Goal: Task Accomplishment & Management: Manage account settings

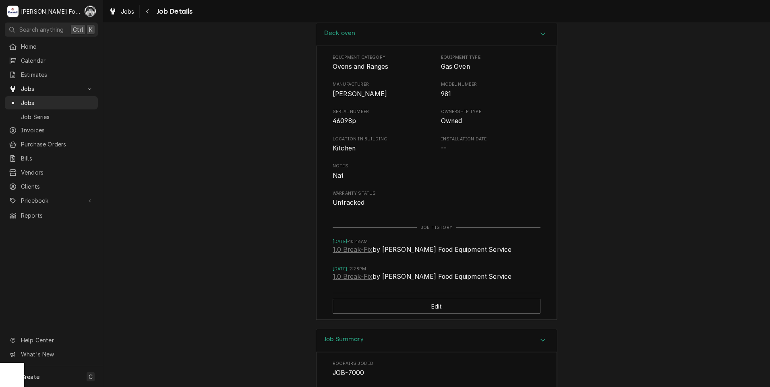
scroll to position [1144, 0]
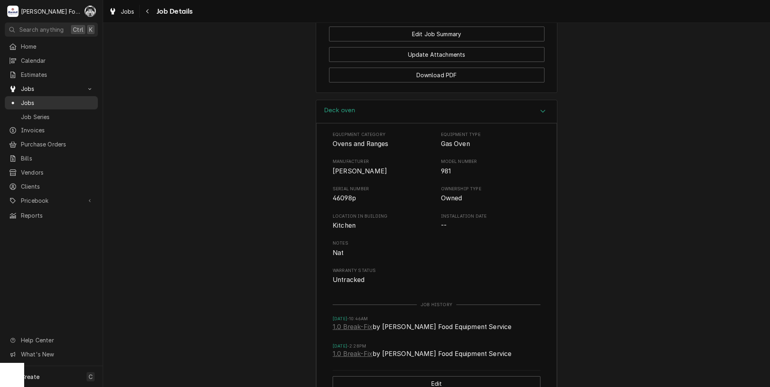
click at [34, 100] on span "Jobs" at bounding box center [57, 103] width 73 height 8
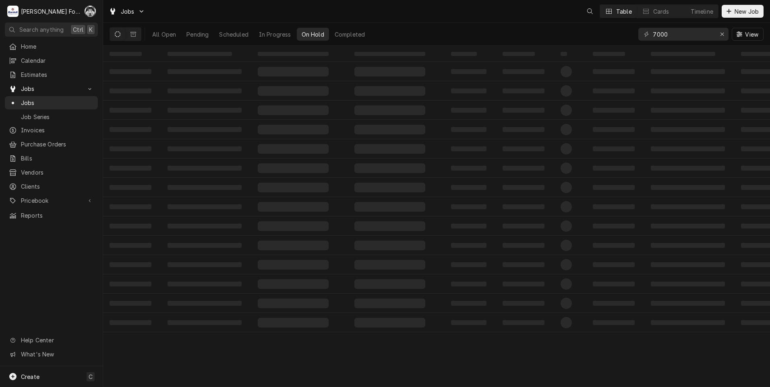
click at [597, 45] on div "All Open Pending Scheduled In Progress On Hold Completed 7000 View" at bounding box center [437, 34] width 654 height 23
type input "4"
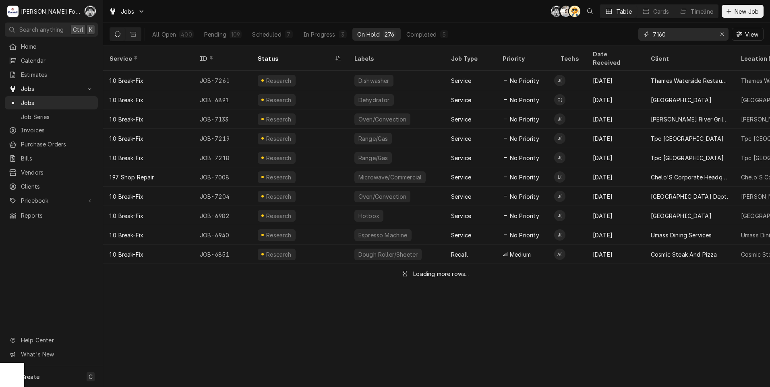
type input "7160"
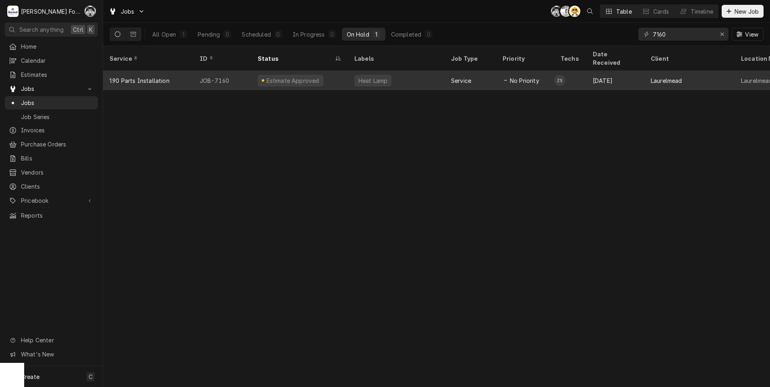
click at [331, 71] on div "Estimate Approved" at bounding box center [299, 80] width 97 height 19
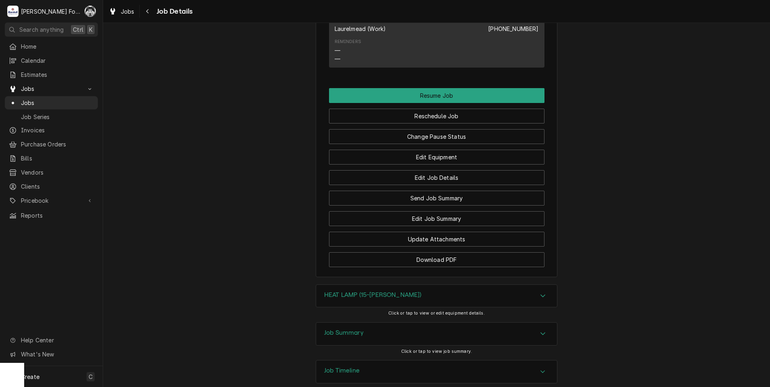
scroll to position [1535, 0]
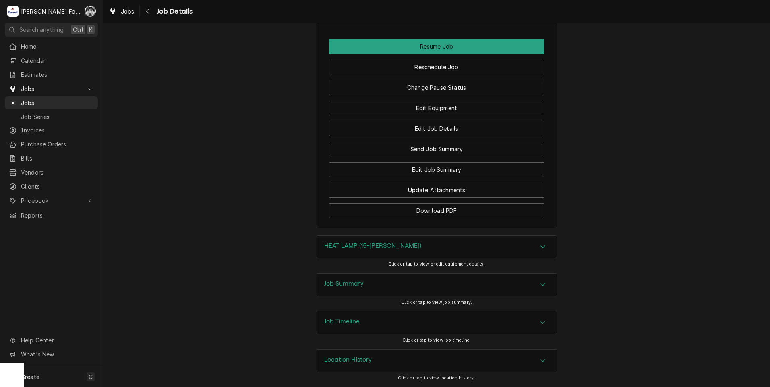
click at [410, 249] on div "HEAT LAMP (15-LAU)" at bounding box center [436, 247] width 241 height 23
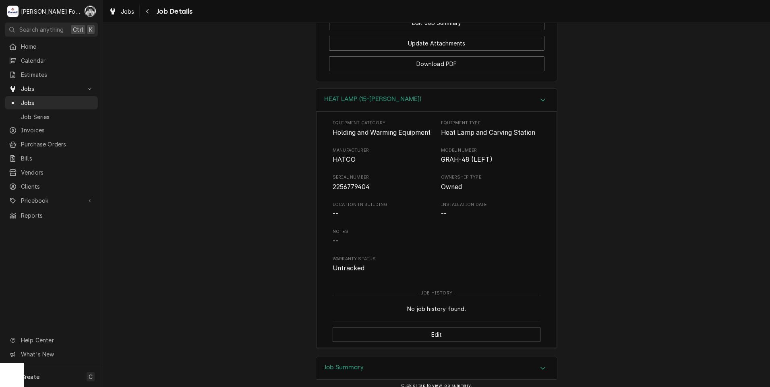
scroll to position [1775, 0]
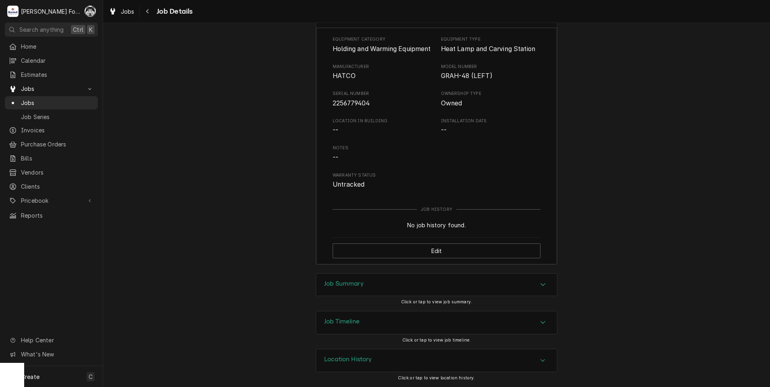
click at [407, 288] on div "Job Summary" at bounding box center [436, 285] width 241 height 23
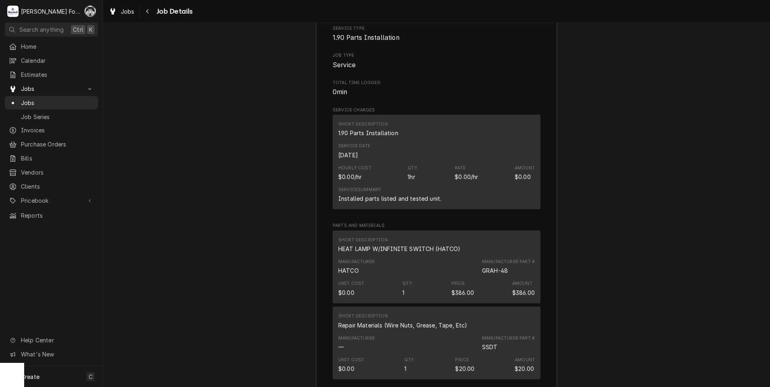
scroll to position [2153, 0]
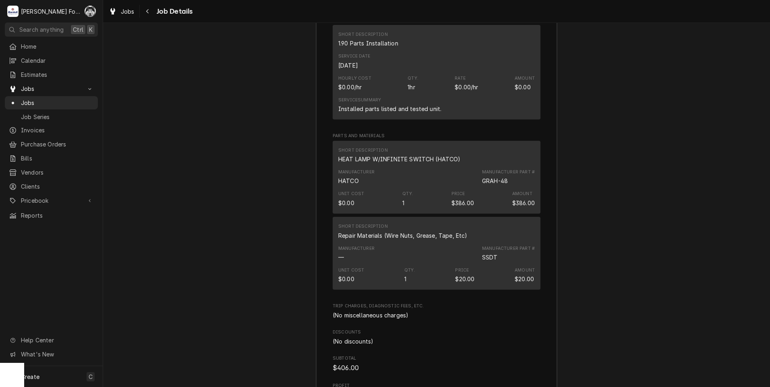
drag, startPoint x: 277, startPoint y: 190, endPoint x: 256, endPoint y: 183, distance: 22.0
click at [276, 189] on div "Job Summary Roopairs Job ID JOB-7160 Service Type 1.90 Parts Installation Job T…" at bounding box center [436, 152] width 667 height 550
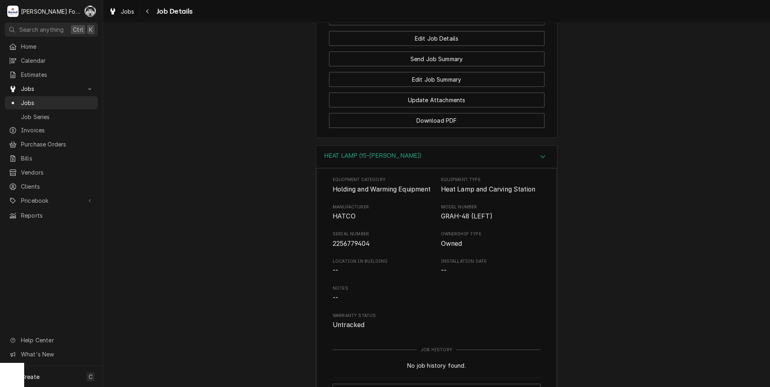
scroll to position [1348, 0]
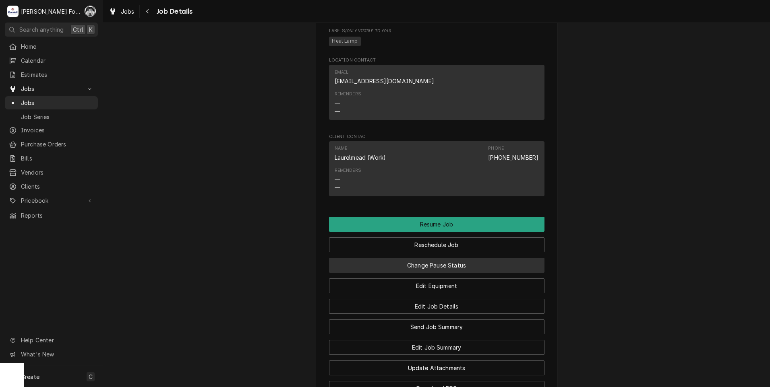
click at [416, 270] on button "Change Pause Status" at bounding box center [436, 265] width 215 height 15
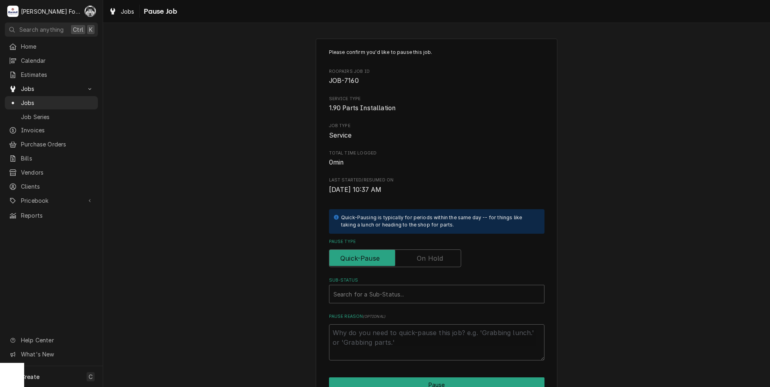
click at [428, 258] on label "Pause Type" at bounding box center [395, 259] width 132 height 18
click at [428, 258] on input "Pause Type" at bounding box center [395, 259] width 125 height 18
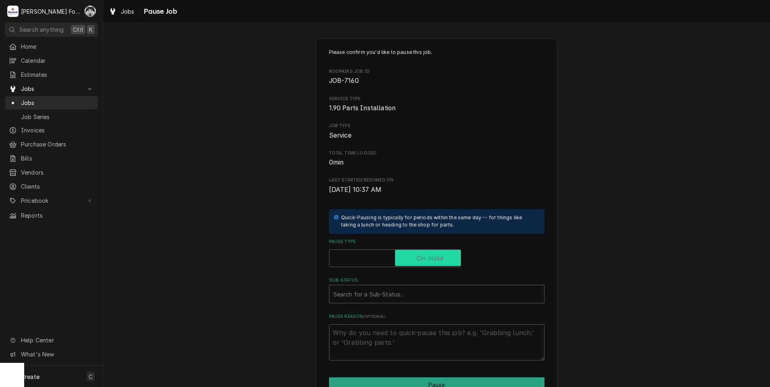
checkbox input "true"
click at [408, 291] on div "Sub-Status" at bounding box center [436, 294] width 207 height 14
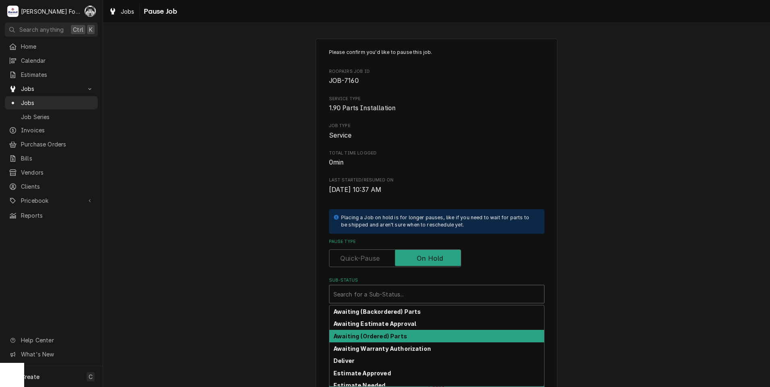
click at [391, 333] on strong "Awaiting (Ordered) Parts" at bounding box center [370, 336] width 74 height 7
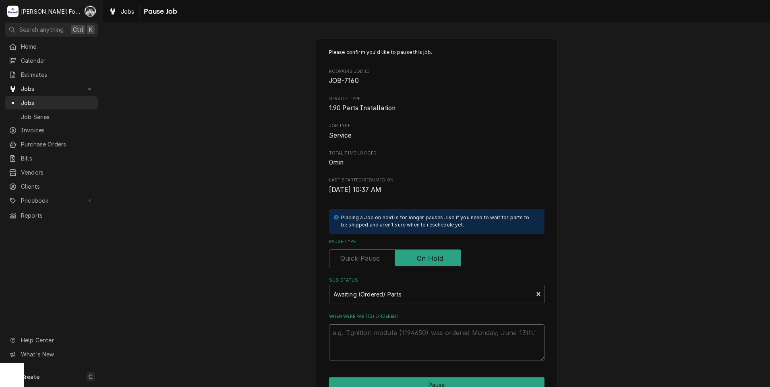
click at [384, 339] on textarea "When were part(s) ordered?" at bounding box center [436, 343] width 215 height 36
type textarea "x"
type textarea "9"
type textarea "x"
type textarea "9/"
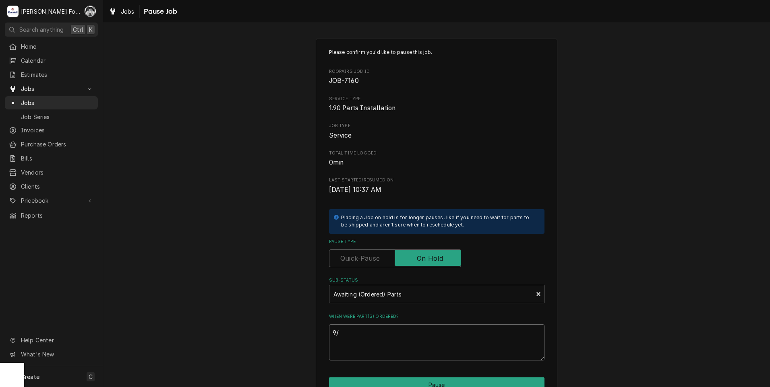
type textarea "x"
type textarea "9/1"
type textarea "x"
type textarea "9/10"
type textarea "x"
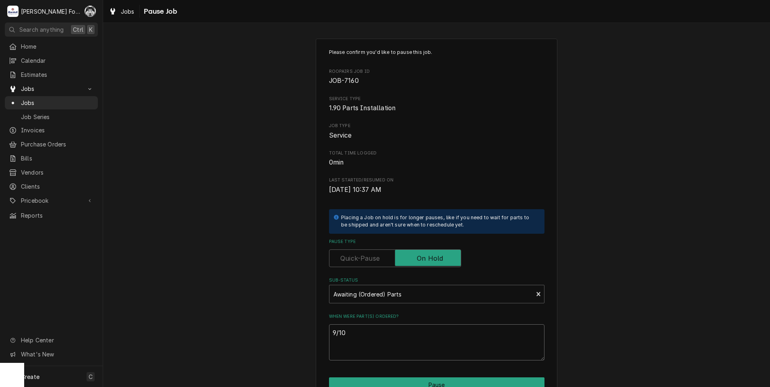
type textarea "9/10/"
type textarea "x"
type textarea "9/10/2"
type textarea "x"
type textarea "9/10/20"
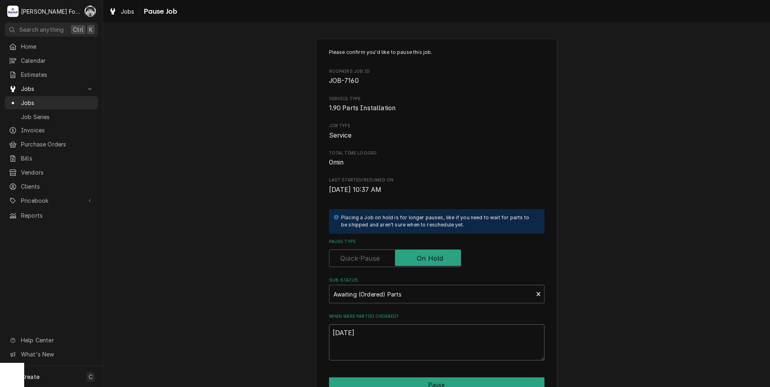
type textarea "x"
type textarea "9/10/202"
type textarea "x"
drag, startPoint x: 379, startPoint y: 338, endPoint x: 301, endPoint y: 337, distance: 77.7
click at [298, 336] on div "Please confirm you'd like to pause this job. Roopairs Job ID JOB-7160 Service T…" at bounding box center [436, 241] width 667 height 420
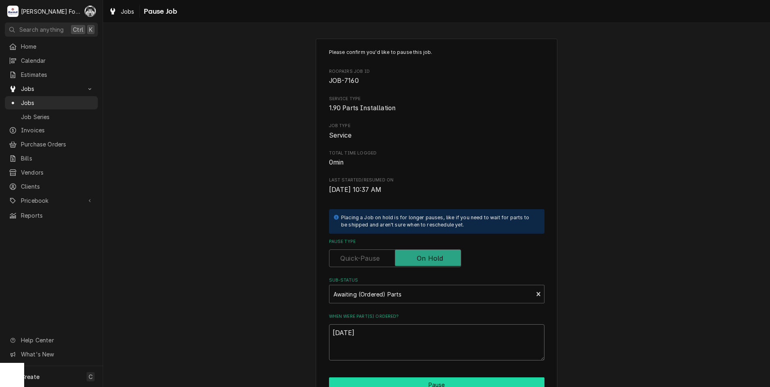
type textarea "[DATE]"
click at [395, 380] on button "Pause" at bounding box center [436, 385] width 215 height 15
type textarea "x"
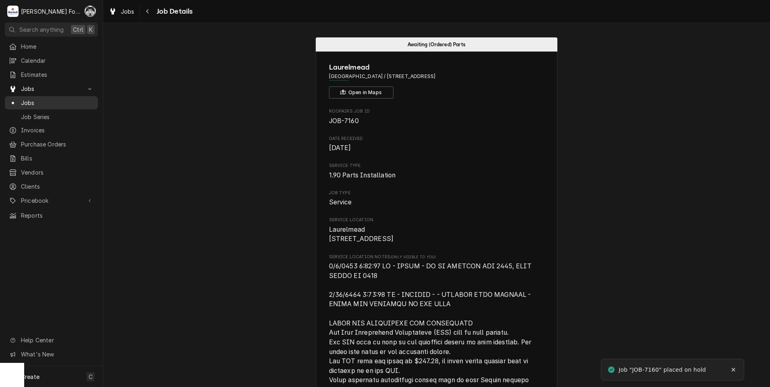
click at [22, 99] on span "Jobs" at bounding box center [57, 103] width 73 height 8
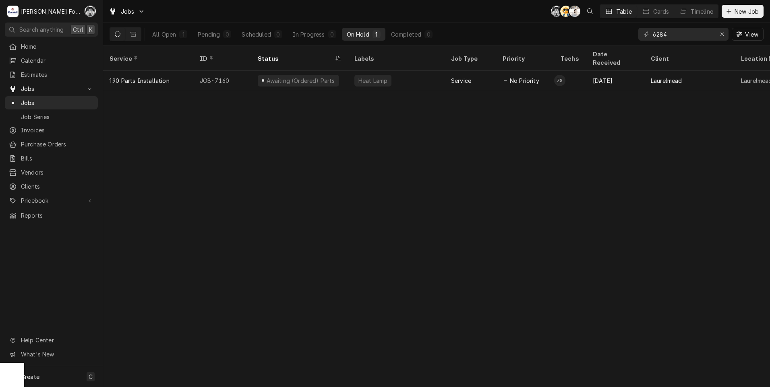
type input "6284"
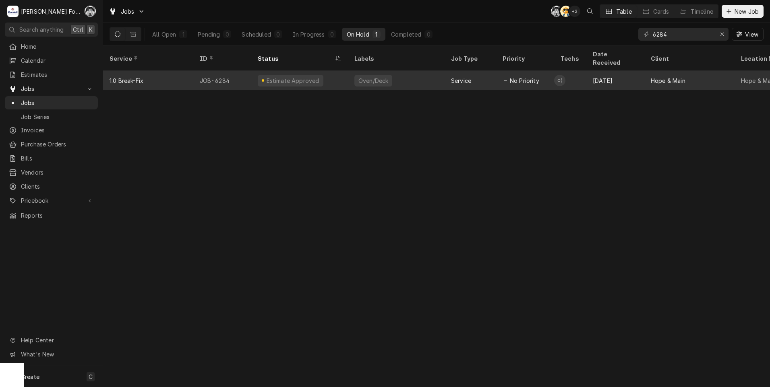
click at [372, 75] on div "Oven/Deck" at bounding box center [373, 81] width 38 height 12
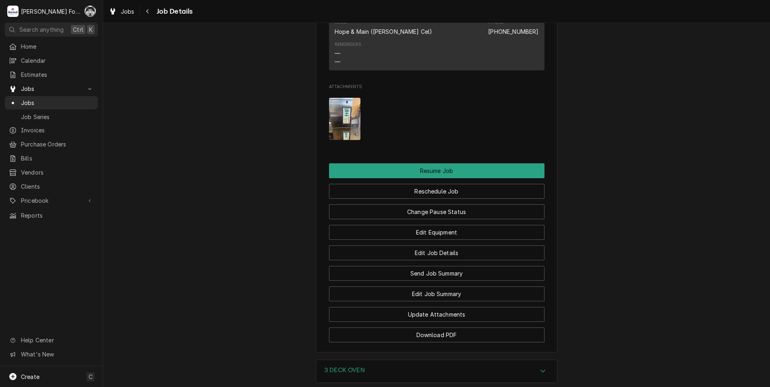
scroll to position [1074, 0]
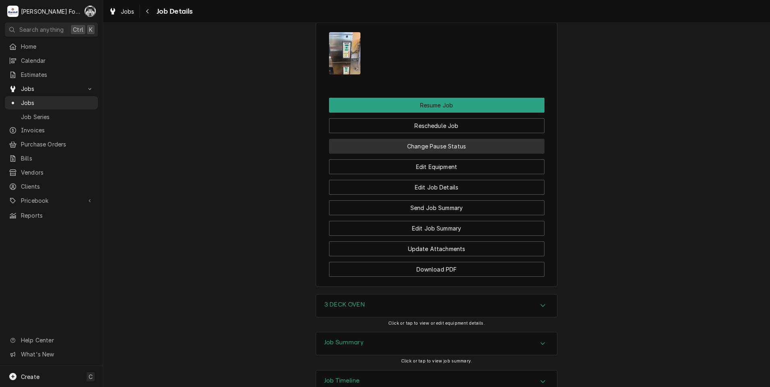
click at [430, 139] on button "Change Pause Status" at bounding box center [436, 146] width 215 height 15
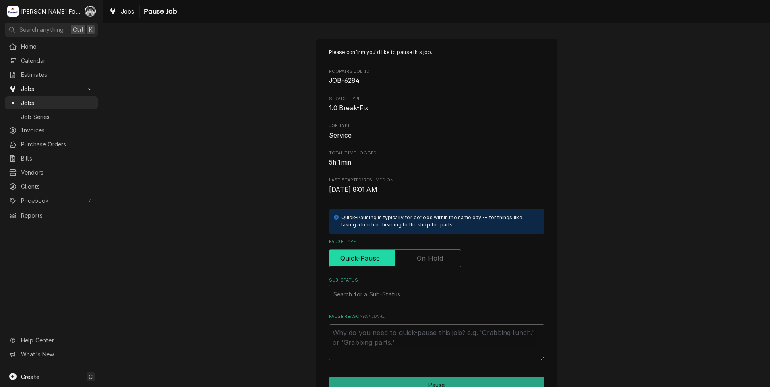
click at [430, 250] on input "Pause Type" at bounding box center [395, 259] width 125 height 18
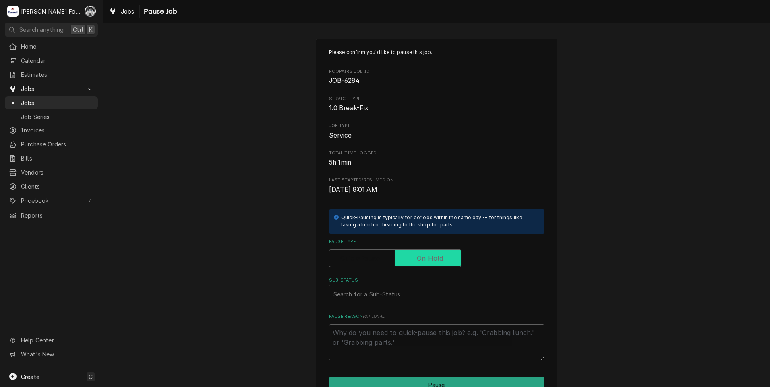
checkbox input "true"
click at [412, 298] on div "Sub-Status" at bounding box center [436, 294] width 207 height 14
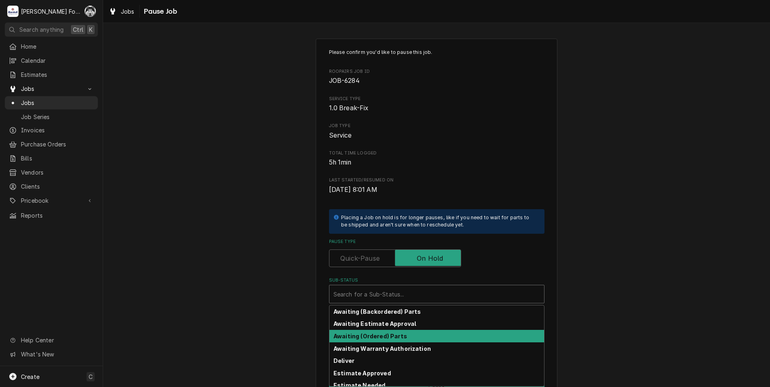
drag, startPoint x: 373, startPoint y: 385, endPoint x: 379, endPoint y: 335, distance: 50.3
click at [379, 335] on div "Awaiting (Backordered) Parts Awaiting Estimate Approval Awaiting (Ordered) Part…" at bounding box center [436, 346] width 215 height 81
click at [378, 337] on strong "Awaiting (Ordered) Parts" at bounding box center [370, 336] width 74 height 7
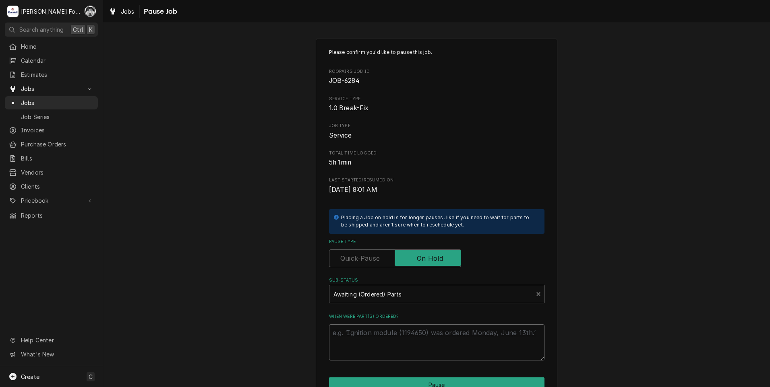
click at [371, 339] on textarea "When were part(s) ordered?" at bounding box center [436, 343] width 215 height 36
paste textarea "[DATE]"
type textarea "x"
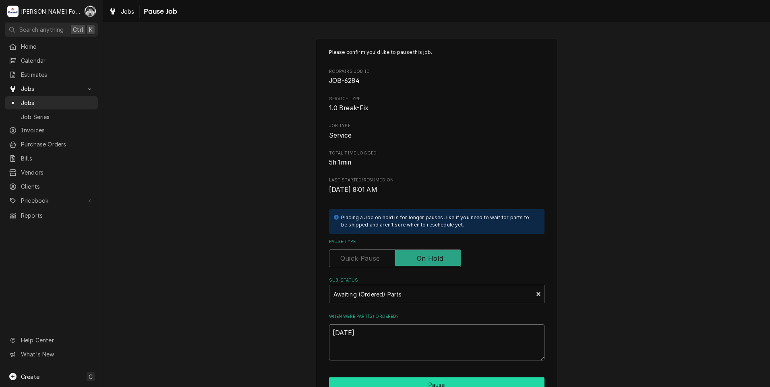
type textarea "9/10/2025"
click at [388, 382] on button "Pause" at bounding box center [436, 385] width 215 height 15
type textarea "x"
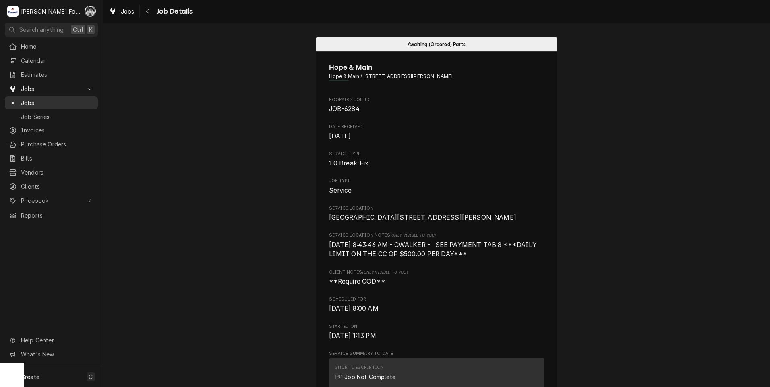
click at [27, 103] on span "Jobs" at bounding box center [57, 103] width 73 height 8
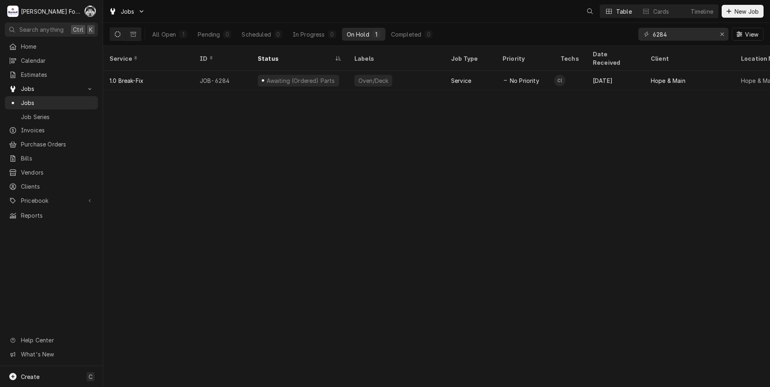
click at [614, 40] on div "All Open 1 Pending 0 Scheduled 0 In Progress 0 On Hold 1 Completed 0 6284 View" at bounding box center [437, 34] width 654 height 23
type input "7180"
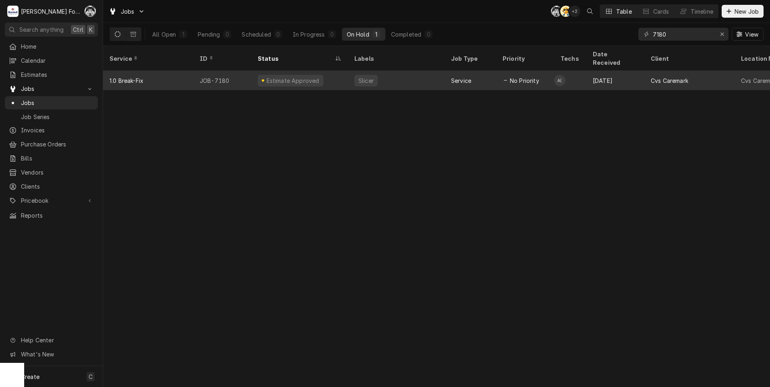
click at [364, 75] on div "Slicer" at bounding box center [365, 81] width 23 height 12
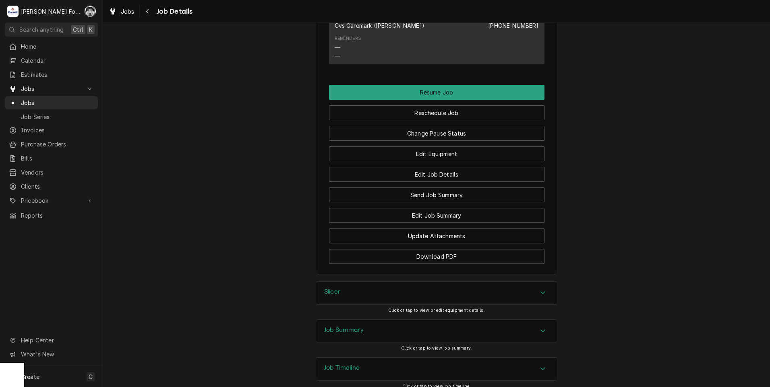
scroll to position [1129, 0]
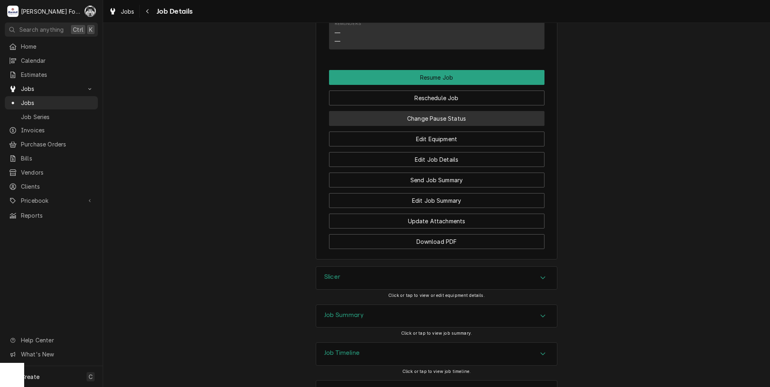
click at [446, 111] on button "Change Pause Status" at bounding box center [436, 118] width 215 height 15
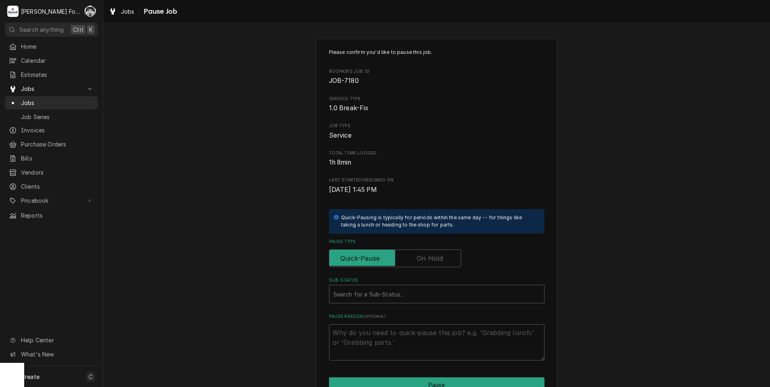
click at [430, 255] on label "Pause Type" at bounding box center [395, 259] width 132 height 18
click at [430, 255] on input "Pause Type" at bounding box center [395, 259] width 125 height 18
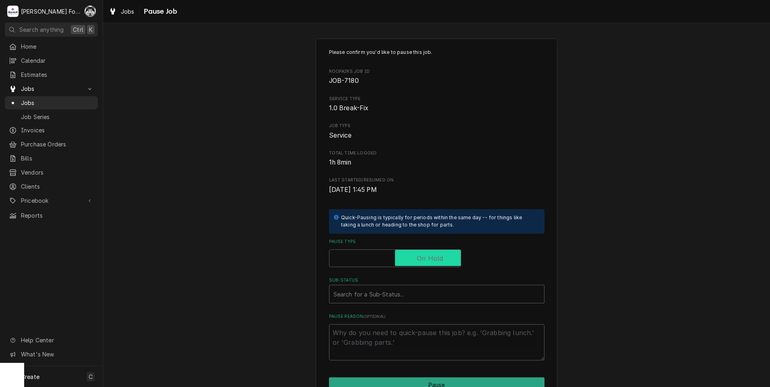
checkbox input "true"
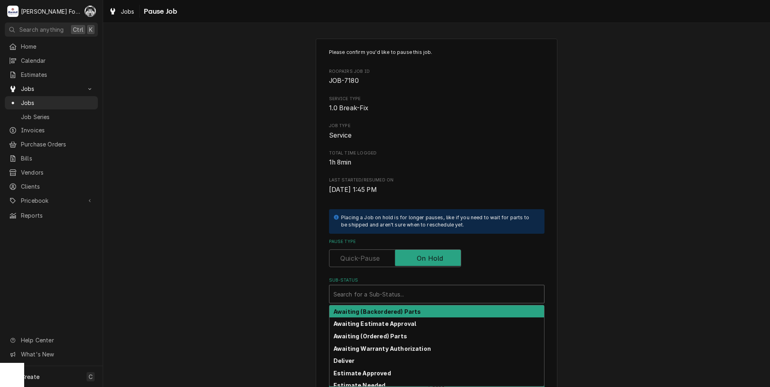
click at [411, 296] on div "Sub-Status" at bounding box center [436, 294] width 207 height 14
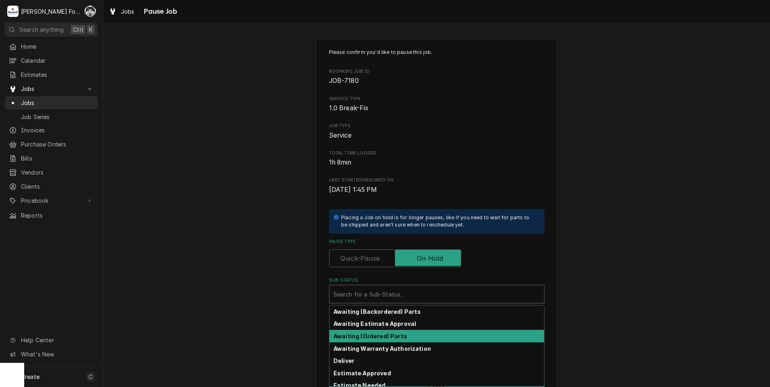
click at [395, 339] on strong "Awaiting (Ordered) Parts" at bounding box center [370, 336] width 74 height 7
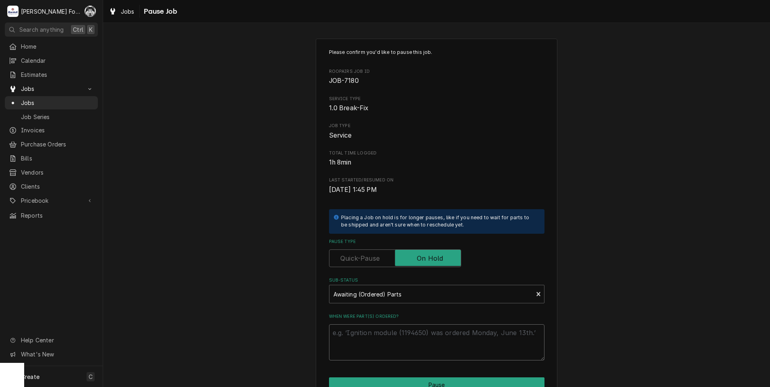
click at [389, 344] on textarea "When were part(s) ordered?" at bounding box center [436, 343] width 215 height 36
paste textarea "9/10/2025"
type textarea "x"
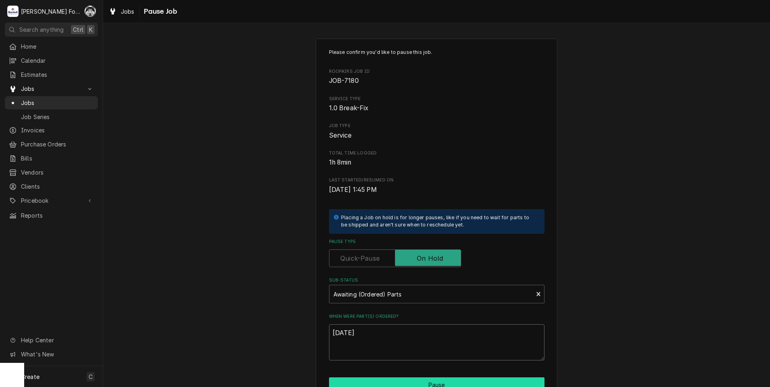
type textarea "9/10/2025"
click at [414, 384] on button "Pause" at bounding box center [436, 385] width 215 height 15
type textarea "x"
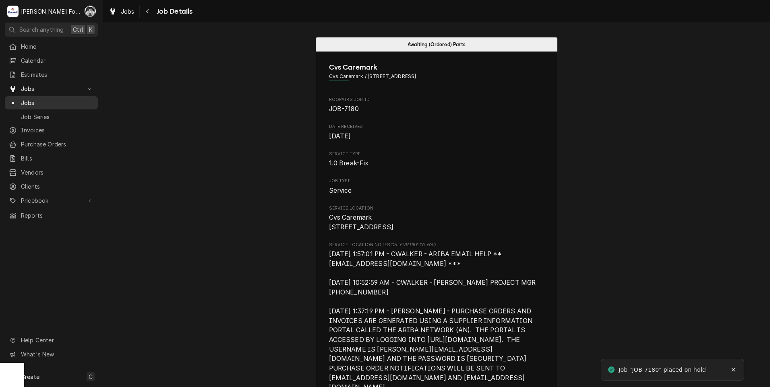
click at [26, 99] on span "Jobs" at bounding box center [57, 103] width 73 height 8
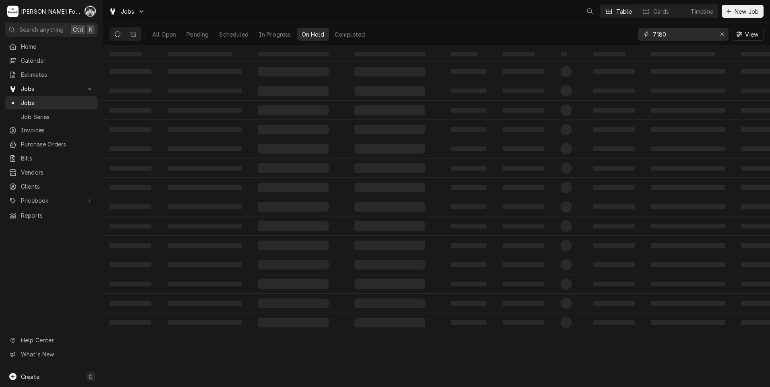
drag, startPoint x: 671, startPoint y: 39, endPoint x: 561, endPoint y: 39, distance: 109.5
click at [581, 46] on div "Jobs Table Cards Timeline New Job All Open Pending Scheduled In Progress On Hol…" at bounding box center [436, 193] width 667 height 387
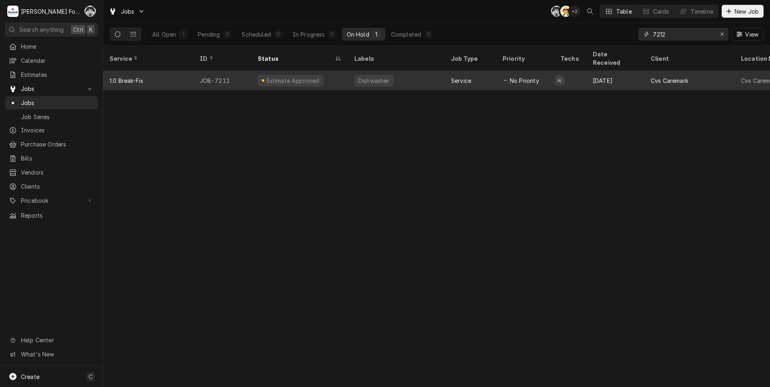
type input "7212"
click at [367, 77] on div "Dishwasher" at bounding box center [374, 81] width 33 height 8
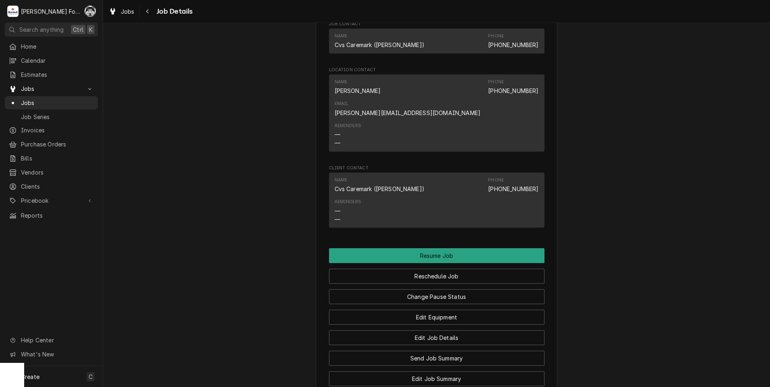
scroll to position [1120, 0]
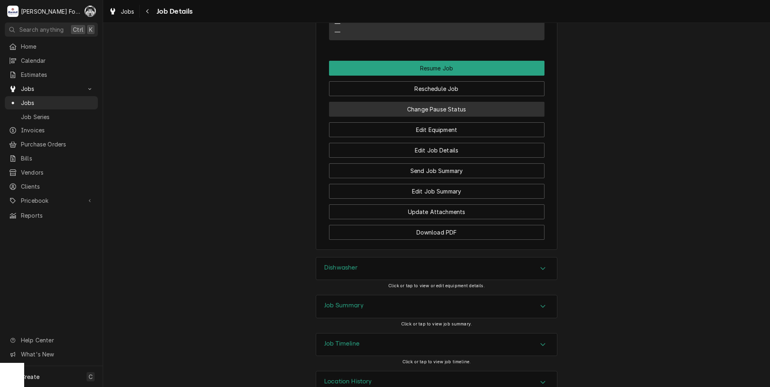
click at [428, 102] on button "Change Pause Status" at bounding box center [436, 109] width 215 height 15
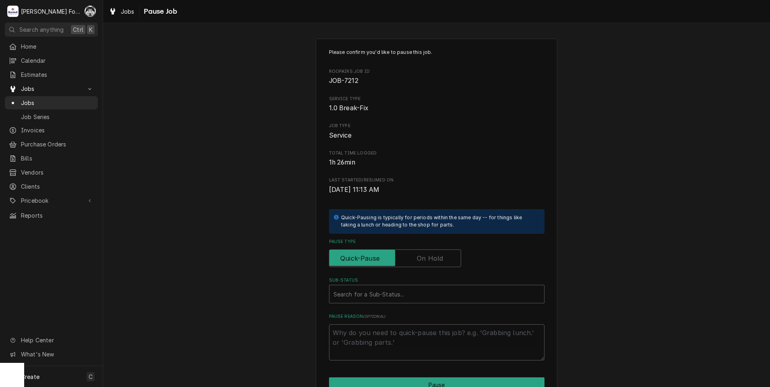
click at [432, 259] on label "Pause Type" at bounding box center [395, 259] width 132 height 18
click at [432, 259] on input "Pause Type" at bounding box center [395, 259] width 125 height 18
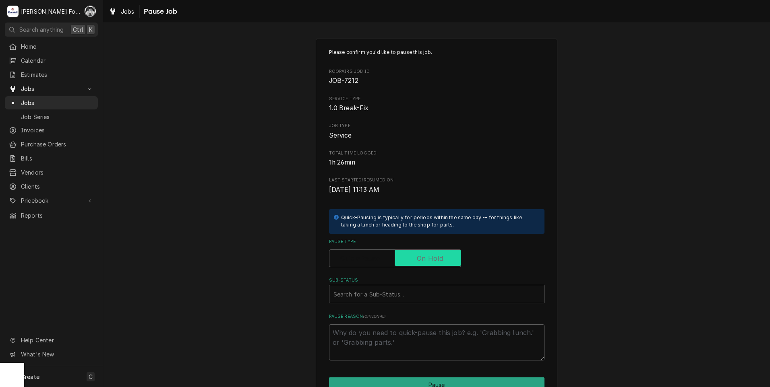
checkbox input "true"
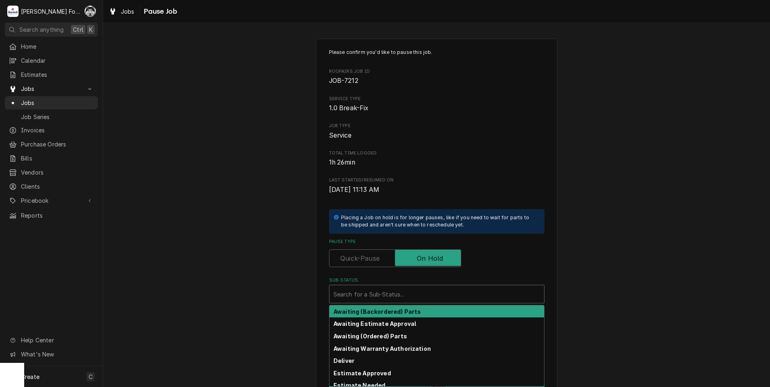
click at [406, 296] on div "Sub-Status" at bounding box center [436, 294] width 207 height 14
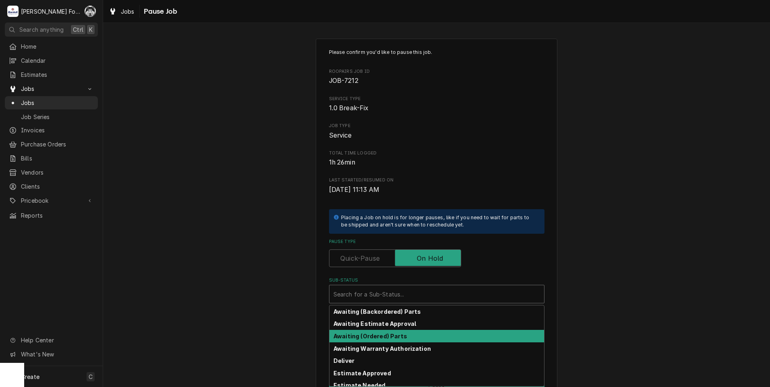
click at [388, 335] on strong "Awaiting (Ordered) Parts" at bounding box center [370, 336] width 74 height 7
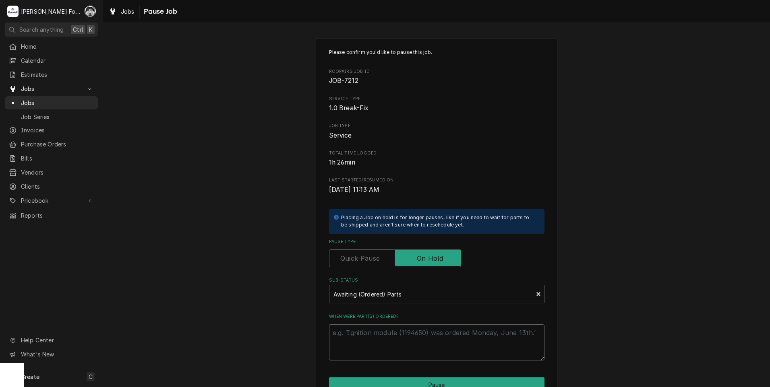
click at [386, 345] on textarea "When were part(s) ordered?" at bounding box center [436, 343] width 215 height 36
paste textarea "[DATE]"
type textarea "x"
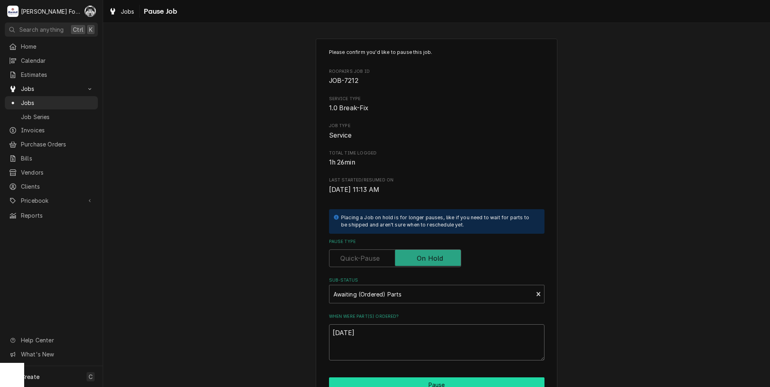
type textarea "[DATE]"
click at [398, 379] on button "Pause" at bounding box center [436, 385] width 215 height 15
type textarea "x"
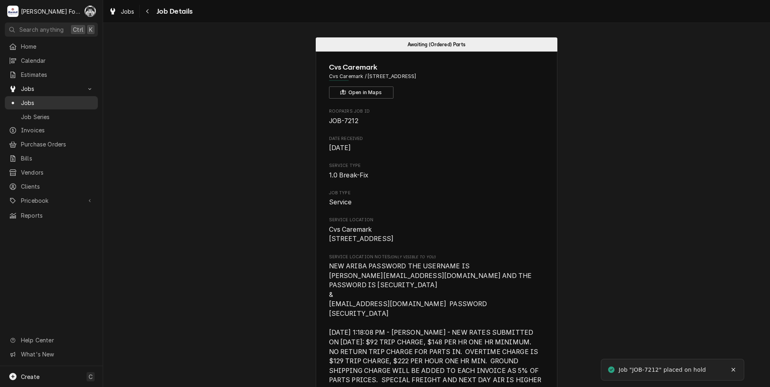
click at [23, 99] on span "Jobs" at bounding box center [57, 103] width 73 height 8
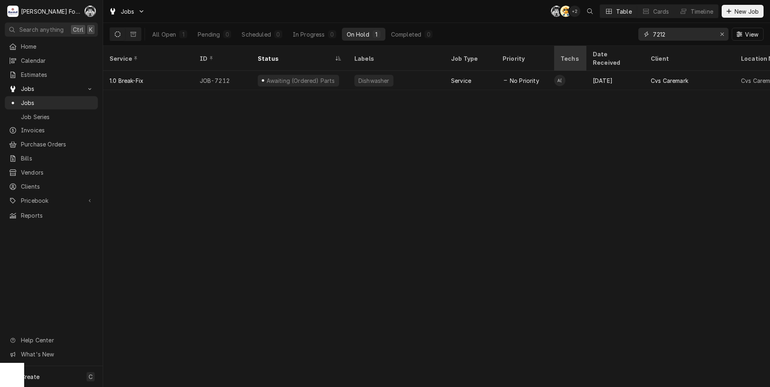
drag, startPoint x: 674, startPoint y: 37, endPoint x: 571, endPoint y: 52, distance: 104.2
click at [577, 52] on div "Jobs C( AT + 2 Table Cards Timeline New Job All Open 1 Pending 0 Scheduled 0 In…" at bounding box center [436, 193] width 667 height 387
type input "6924"
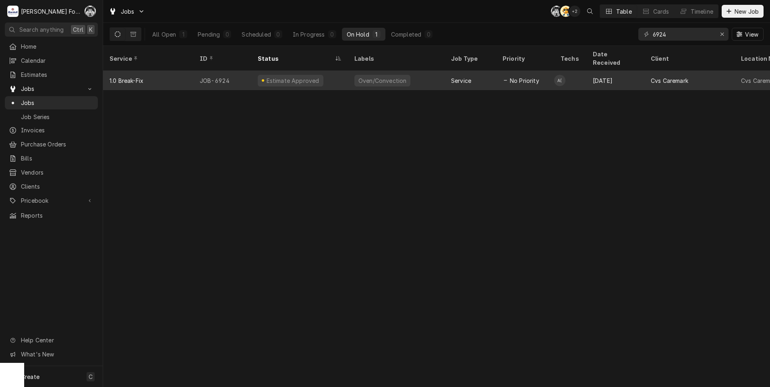
click at [323, 71] on div "Estimate Approved" at bounding box center [299, 80] width 97 height 19
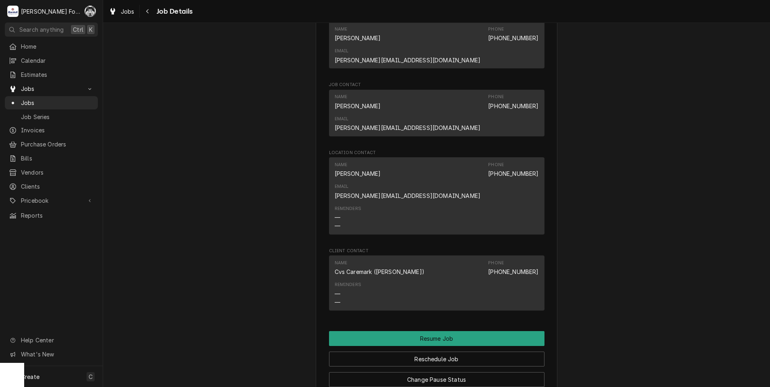
scroll to position [1139, 0]
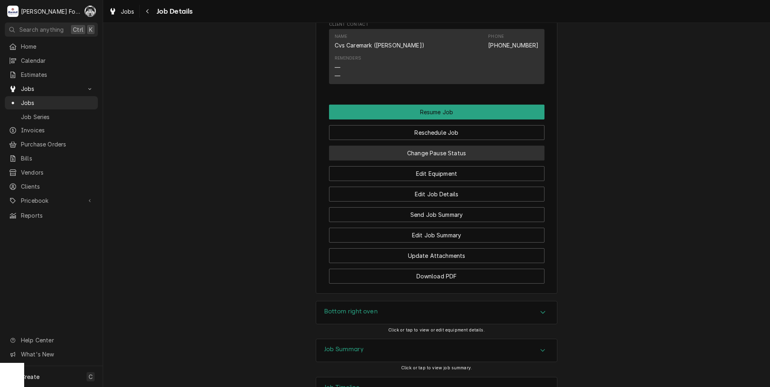
click at [432, 140] on div "Change Pause Status" at bounding box center [436, 150] width 215 height 21
click at [431, 146] on button "Change Pause Status" at bounding box center [436, 153] width 215 height 15
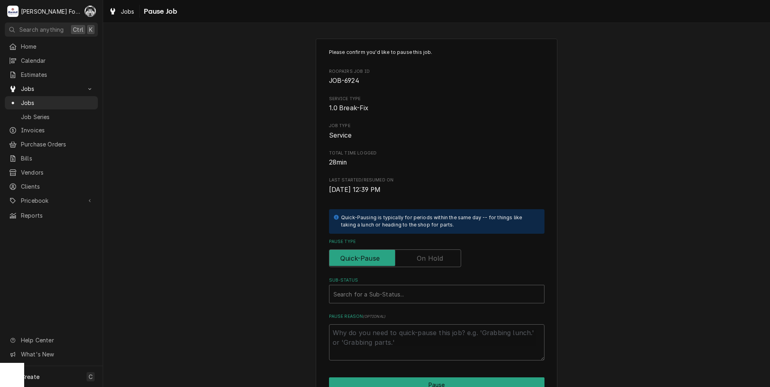
click at [417, 258] on label "Pause Type" at bounding box center [395, 259] width 132 height 18
click at [417, 258] on input "Pause Type" at bounding box center [395, 259] width 125 height 18
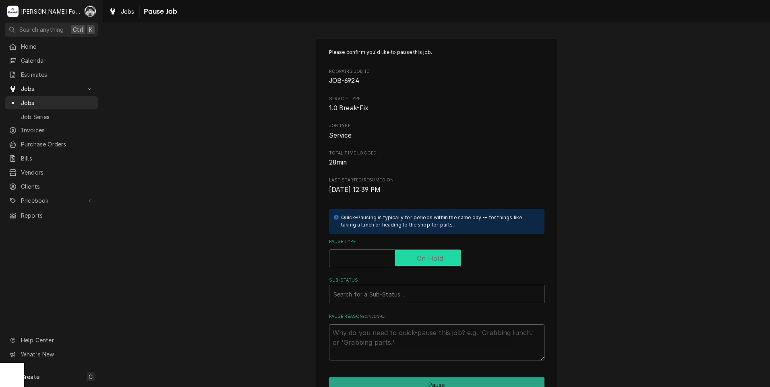
checkbox input "true"
click at [402, 296] on div "Sub-Status" at bounding box center [436, 294] width 207 height 14
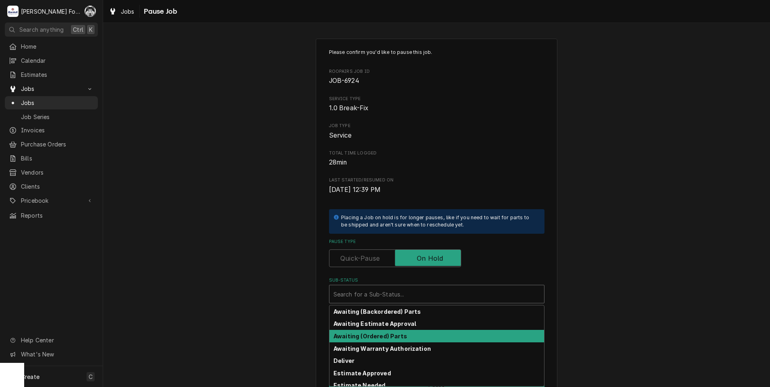
click at [379, 337] on strong "Awaiting (Ordered) Parts" at bounding box center [370, 336] width 74 height 7
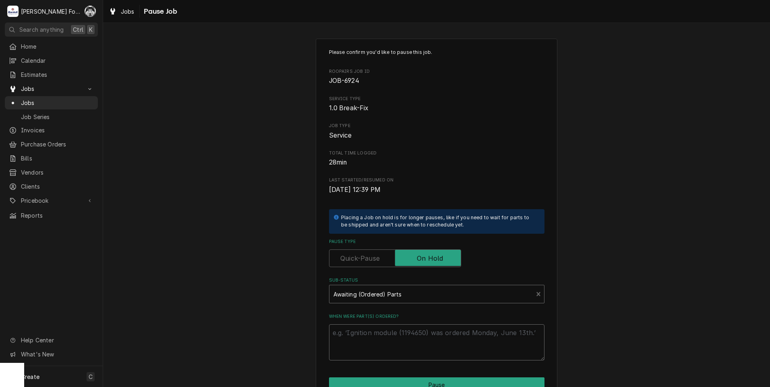
click at [380, 338] on textarea "When were part(s) ordered?" at bounding box center [436, 343] width 215 height 36
paste textarea "[DATE]"
type textarea "x"
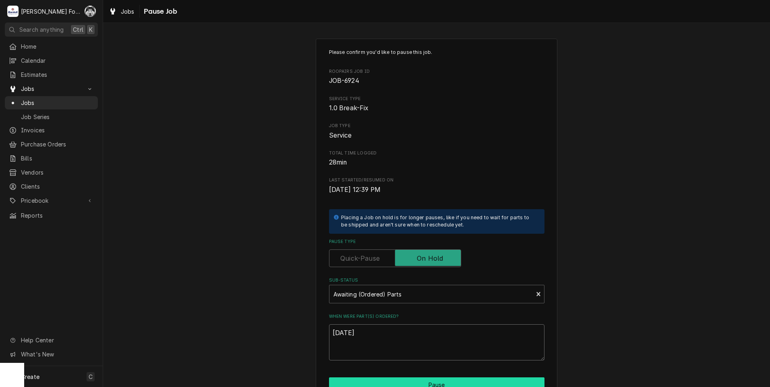
type textarea "[DATE]"
click at [398, 381] on button "Pause" at bounding box center [436, 385] width 215 height 15
type textarea "x"
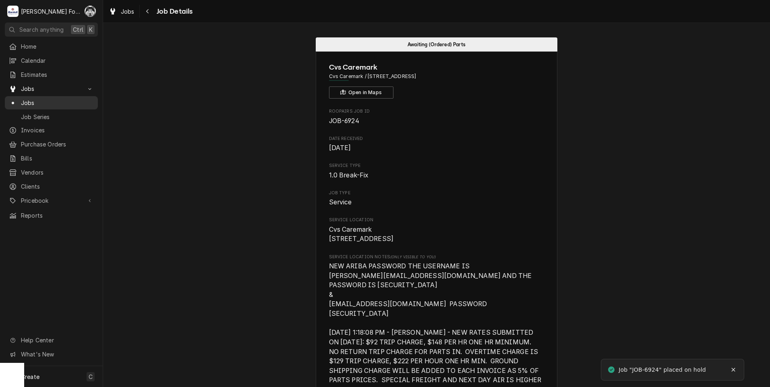
click at [33, 101] on span "Jobs" at bounding box center [57, 103] width 73 height 8
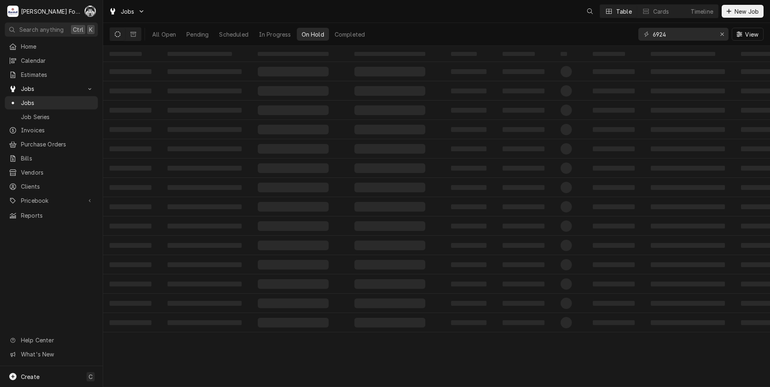
click at [671, 41] on div "6924 View" at bounding box center [700, 34] width 125 height 23
drag, startPoint x: 671, startPoint y: 37, endPoint x: 635, endPoint y: 41, distance: 36.5
click at [635, 41] on div "All Open 1 Pending 0 Scheduled 0 In Progress 0 On Hold 1 Completed 0 6924 View" at bounding box center [437, 34] width 654 height 23
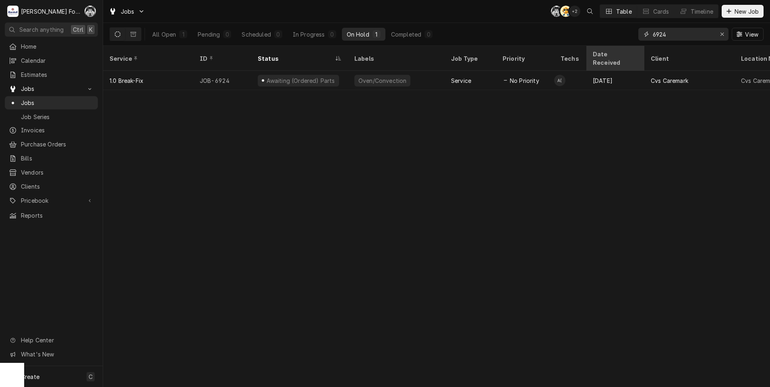
type input "7"
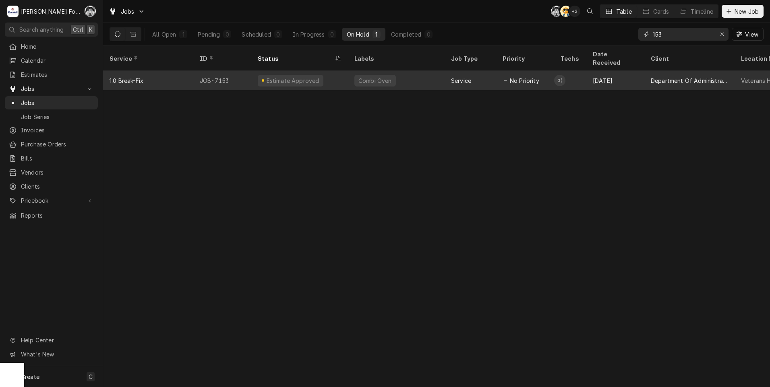
type input "153"
click at [467, 77] on div "Service" at bounding box center [461, 81] width 20 height 8
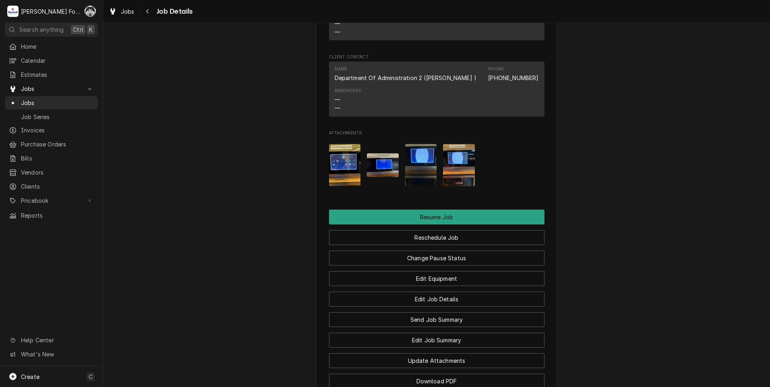
scroll to position [1119, 0]
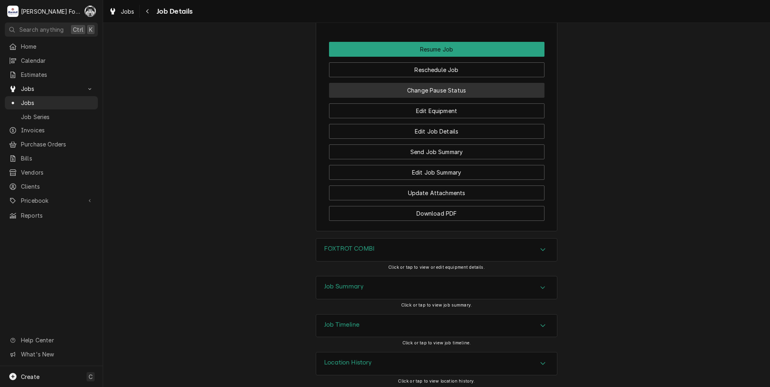
click at [445, 87] on button "Change Pause Status" at bounding box center [436, 90] width 215 height 15
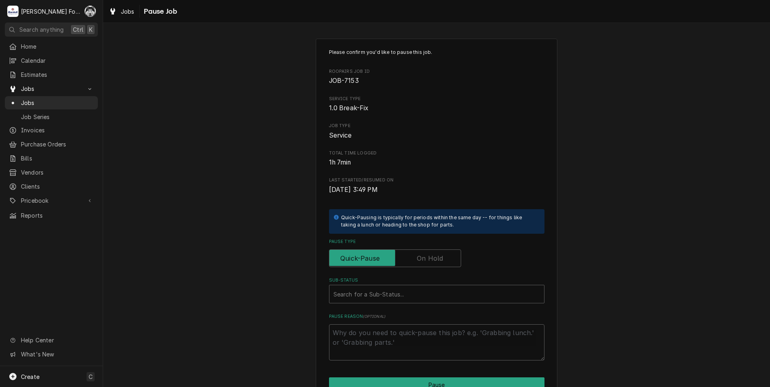
click at [431, 246] on div "Pause Type" at bounding box center [436, 253] width 215 height 29
click at [428, 256] on label "Pause Type" at bounding box center [395, 259] width 132 height 18
click at [428, 256] on input "Pause Type" at bounding box center [395, 259] width 125 height 18
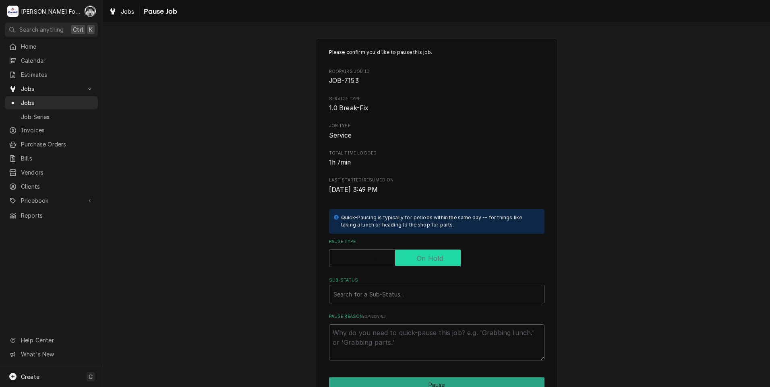
checkbox input "true"
click at [403, 296] on div "Sub-Status" at bounding box center [436, 294] width 207 height 14
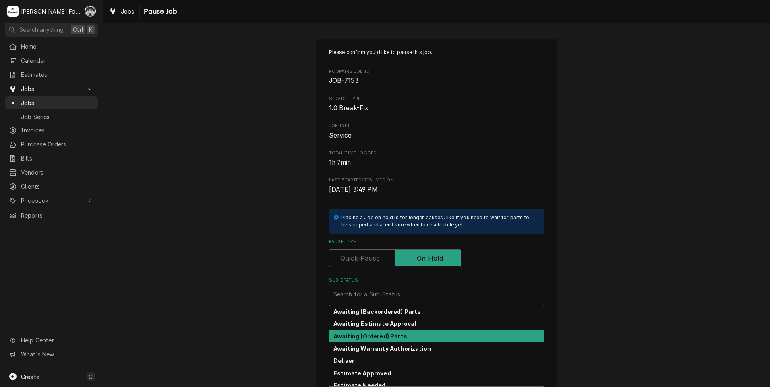
click at [388, 335] on strong "Awaiting (Ordered) Parts" at bounding box center [370, 336] width 74 height 7
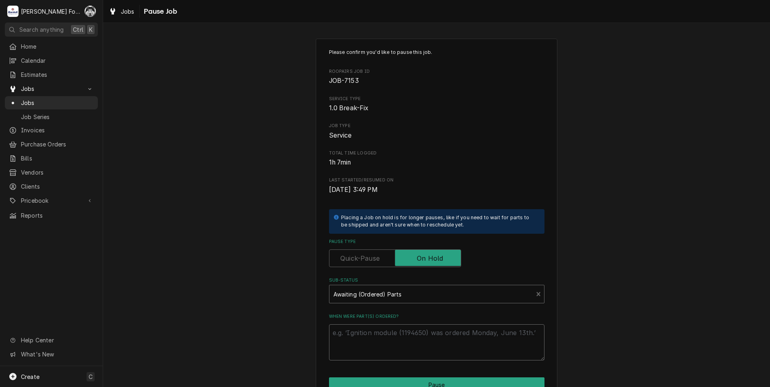
click at [380, 340] on textarea "When were part(s) ordered?" at bounding box center [436, 343] width 215 height 36
paste textarea "[DATE]"
type textarea "x"
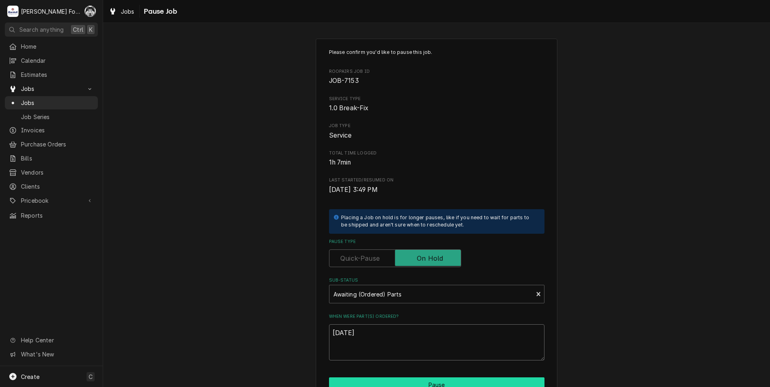
type textarea "[DATE]"
click at [382, 379] on button "Pause" at bounding box center [436, 385] width 215 height 15
type textarea "x"
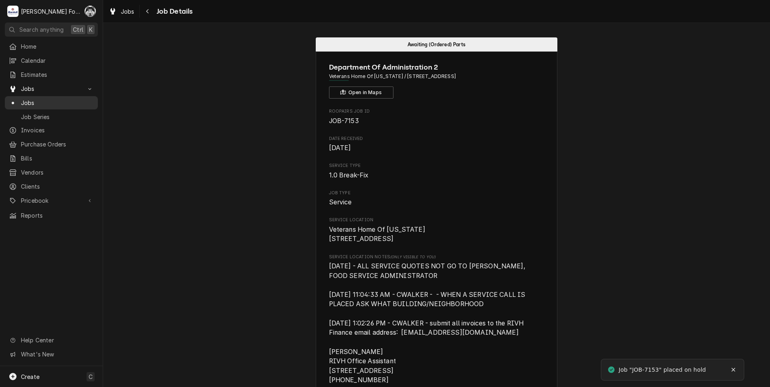
click at [36, 99] on span "Jobs" at bounding box center [57, 103] width 73 height 8
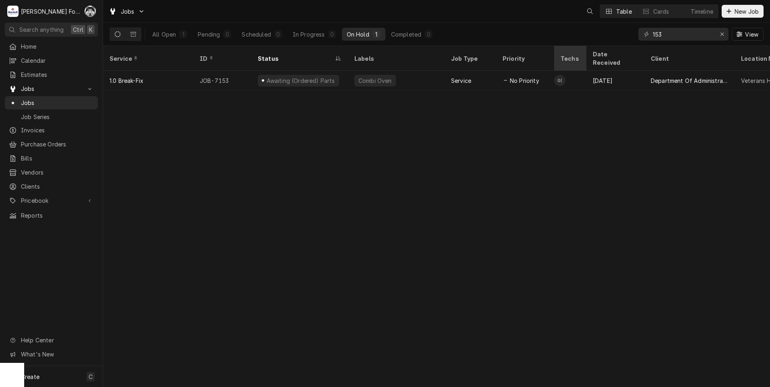
click at [563, 51] on div "Jobs Table Cards Timeline New Job All Open 1 Pending 0 Scheduled 0 In Progress …" at bounding box center [436, 193] width 667 height 387
type input "7230"
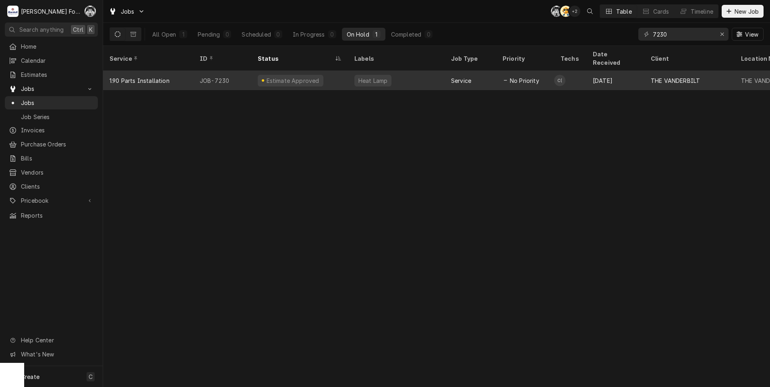
click at [373, 78] on div "Heat Lamp" at bounding box center [396, 80] width 97 height 19
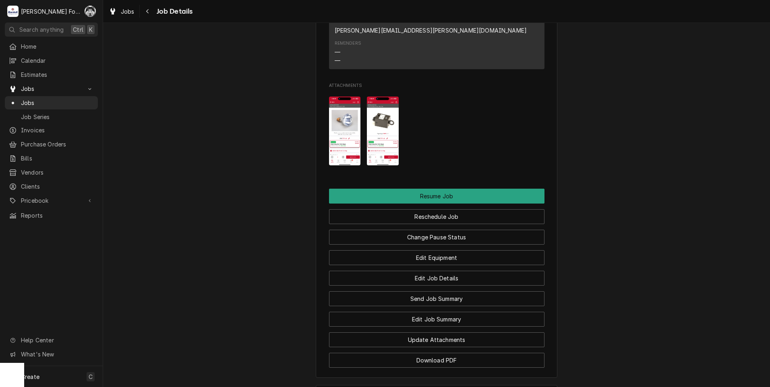
scroll to position [1282, 0]
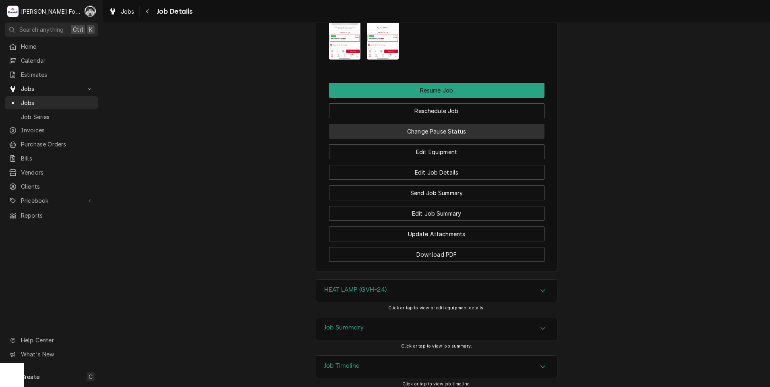
click at [439, 124] on button "Change Pause Status" at bounding box center [436, 131] width 215 height 15
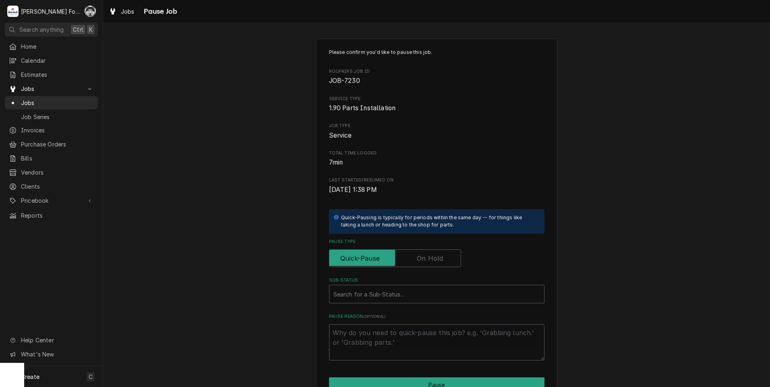
click at [429, 254] on label "Pause Type" at bounding box center [395, 259] width 132 height 18
click at [429, 254] on input "Pause Type" at bounding box center [395, 259] width 125 height 18
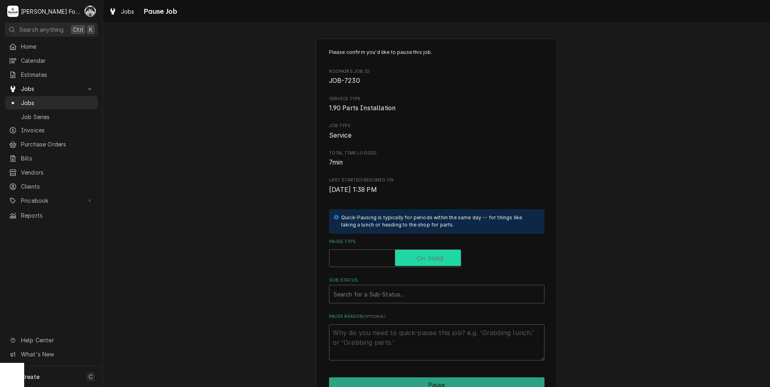
checkbox input "true"
click at [412, 296] on div "Sub-Status" at bounding box center [436, 294] width 207 height 14
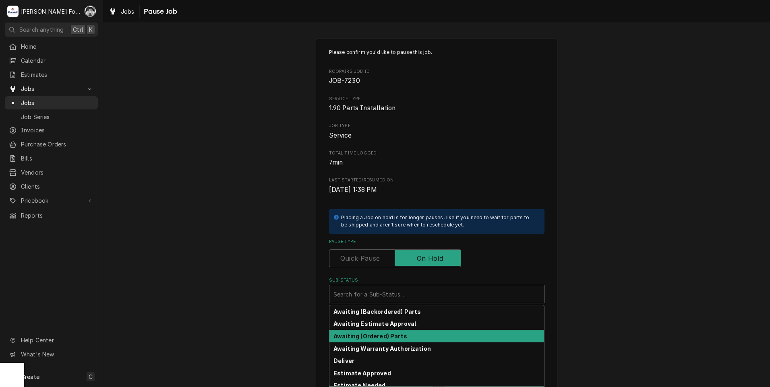
click at [394, 337] on strong "Awaiting (Ordered) Parts" at bounding box center [370, 336] width 74 height 7
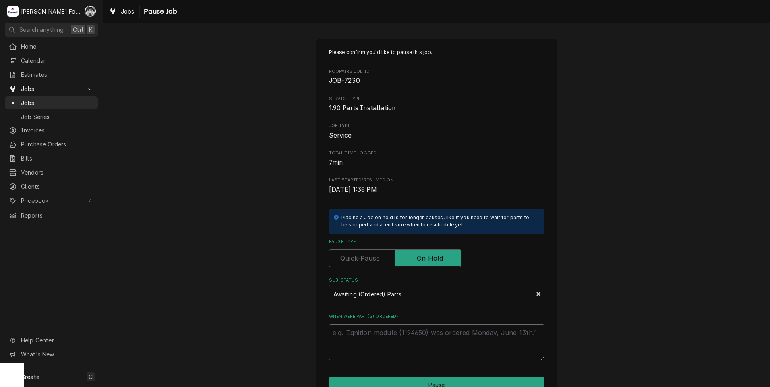
click at [389, 336] on textarea "When were part(s) ordered?" at bounding box center [436, 343] width 215 height 36
paste textarea "[DATE]"
type textarea "x"
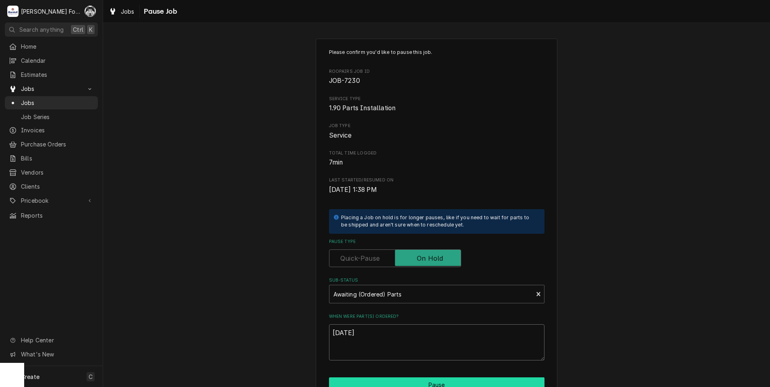
type textarea "[DATE]"
click at [392, 379] on button "Pause" at bounding box center [436, 385] width 215 height 15
type textarea "x"
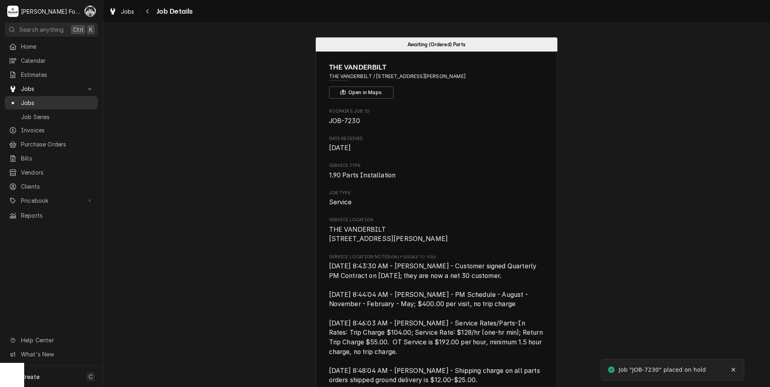
click at [27, 99] on span "Jobs" at bounding box center [57, 103] width 73 height 8
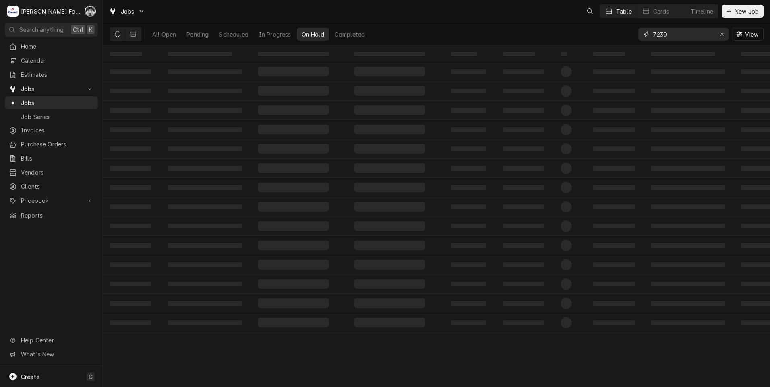
click at [602, 42] on div "All Open Pending Scheduled In Progress On Hold Completed 7230 View" at bounding box center [437, 34] width 654 height 23
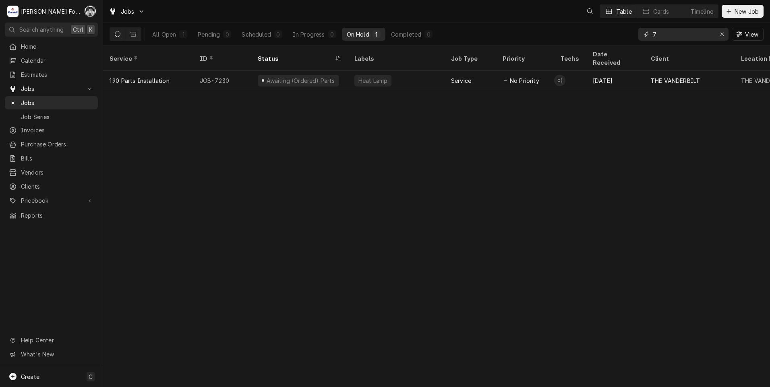
type input "7"
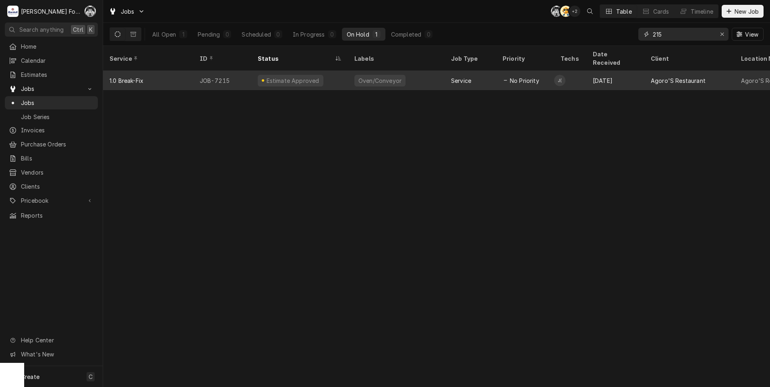
type input "215"
click at [390, 77] on div "Oven/Conveyor" at bounding box center [380, 81] width 45 height 8
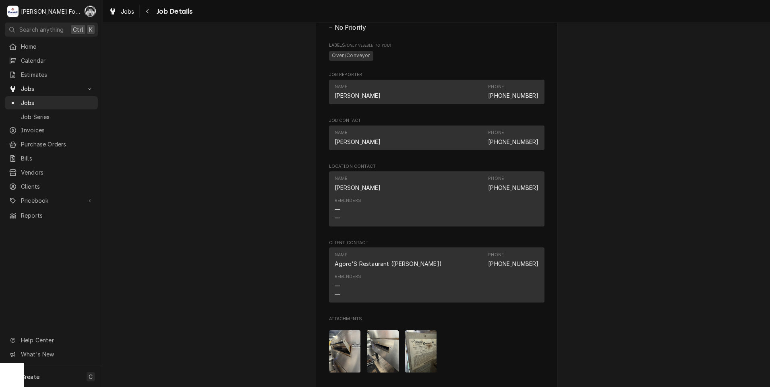
scroll to position [1038, 0]
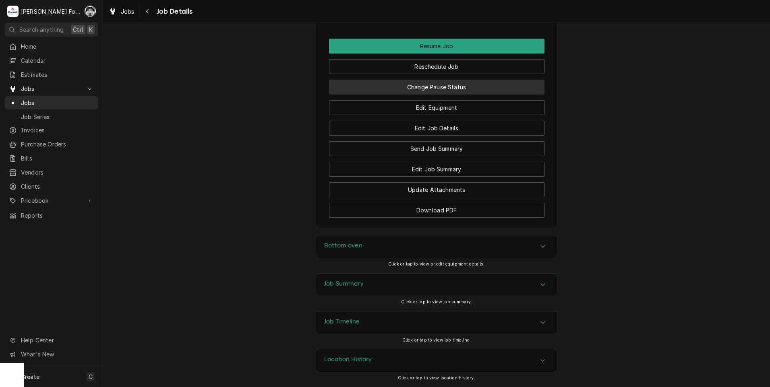
click at [447, 86] on button "Change Pause Status" at bounding box center [436, 87] width 215 height 15
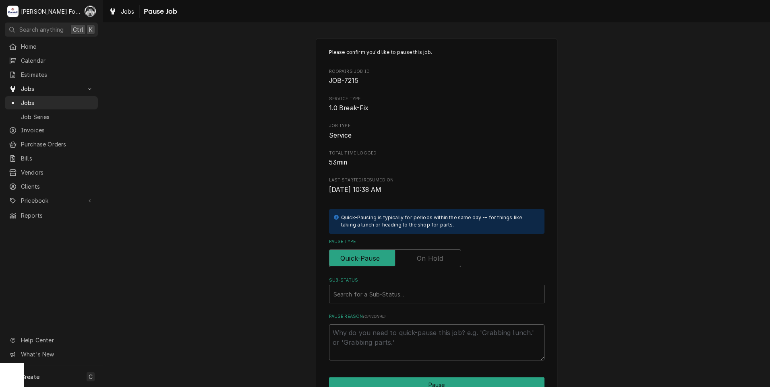
click at [421, 255] on label "Pause Type" at bounding box center [395, 259] width 132 height 18
click at [421, 255] on input "Pause Type" at bounding box center [395, 259] width 125 height 18
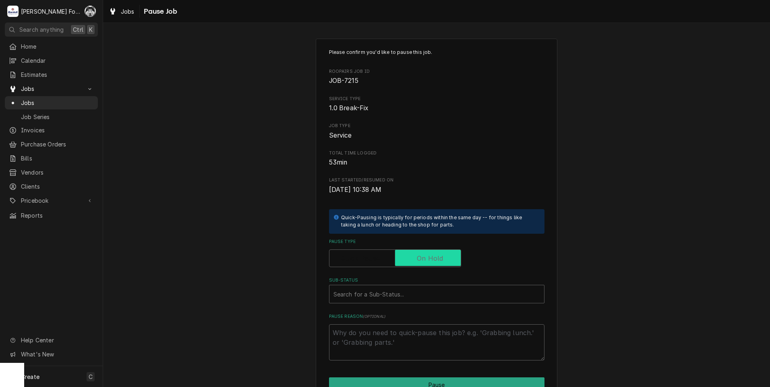
checkbox input "true"
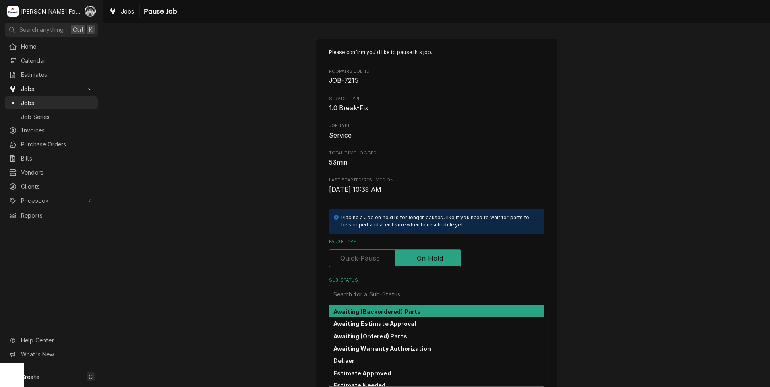
click at [407, 292] on div "Sub-Status" at bounding box center [436, 294] width 207 height 14
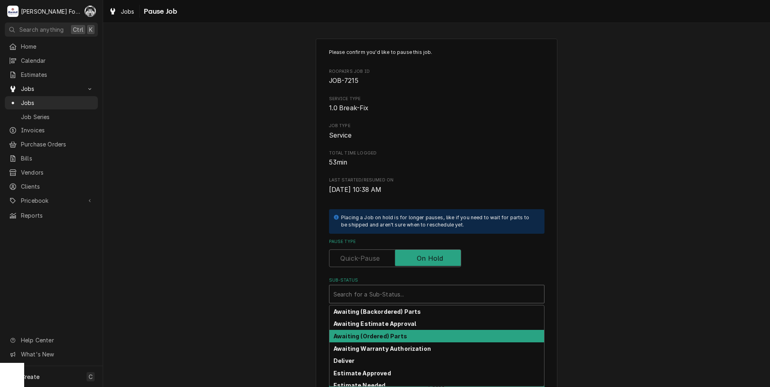
click at [395, 339] on strong "Awaiting (Ordered) Parts" at bounding box center [370, 336] width 74 height 7
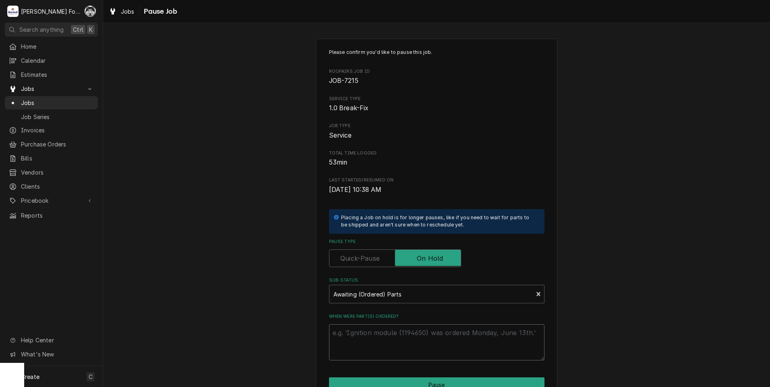
click at [394, 337] on textarea "When were part(s) ordered?" at bounding box center [436, 343] width 215 height 36
paste textarea "9/10/2025"
type textarea "x"
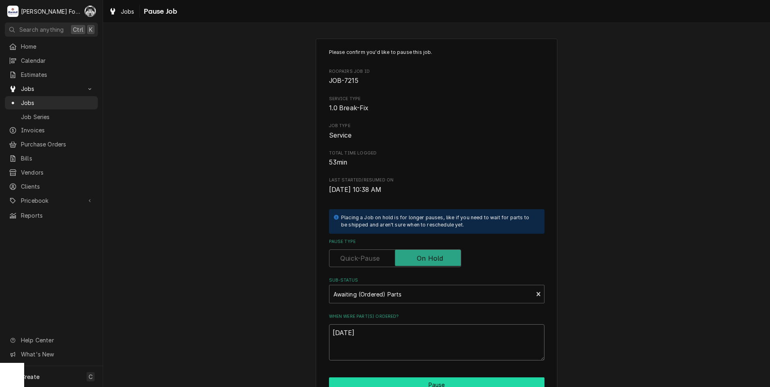
type textarea "9/10/2025"
click at [416, 383] on button "Pause" at bounding box center [436, 385] width 215 height 15
type textarea "x"
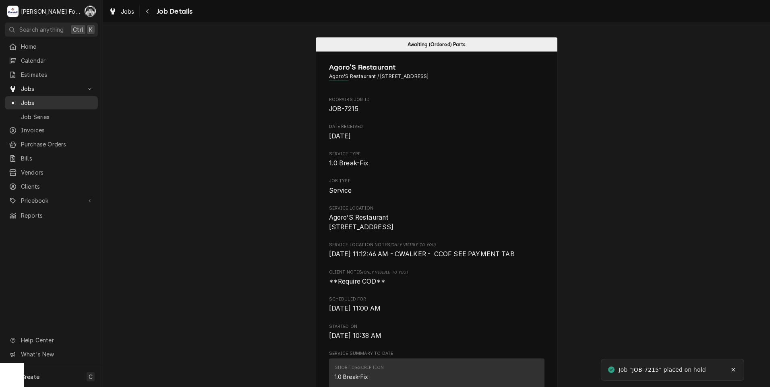
click at [15, 103] on div "Dynamic Content Wrapper" at bounding box center [13, 103] width 8 height 8
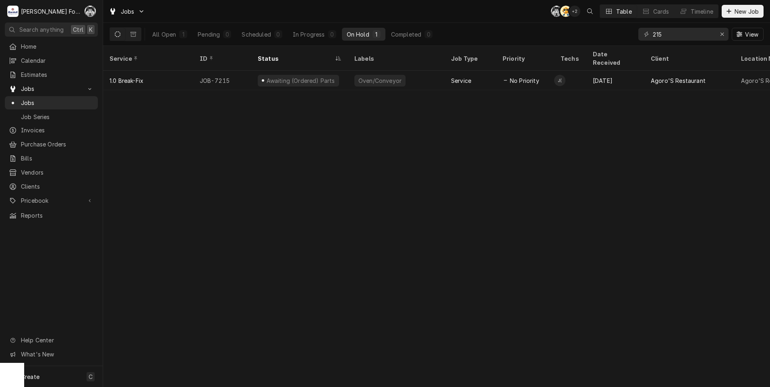
click at [691, 45] on div "215 View" at bounding box center [700, 34] width 125 height 23
drag, startPoint x: 680, startPoint y: 37, endPoint x: 533, endPoint y: 42, distance: 147.5
click at [533, 42] on div "All Open 1 Pending 0 Scheduled 0 In Progress 0 On Hold 1 Completed 0 215 View" at bounding box center [437, 34] width 654 height 23
type input "6751"
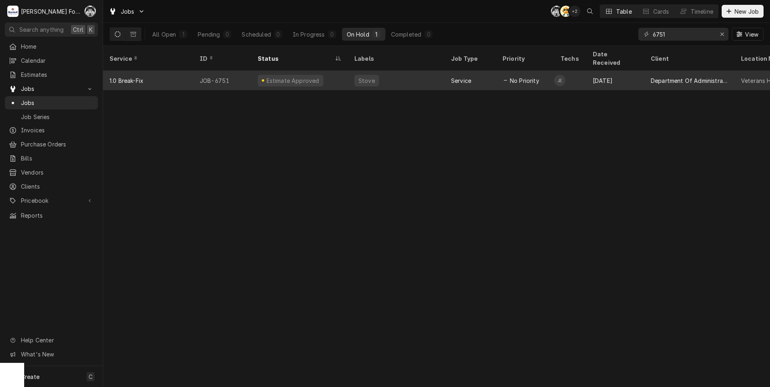
click at [337, 71] on div "Estimate Approved" at bounding box center [299, 80] width 97 height 19
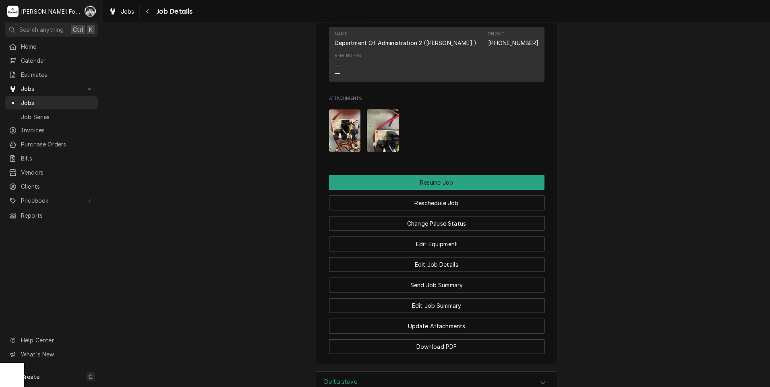
scroll to position [1240, 0]
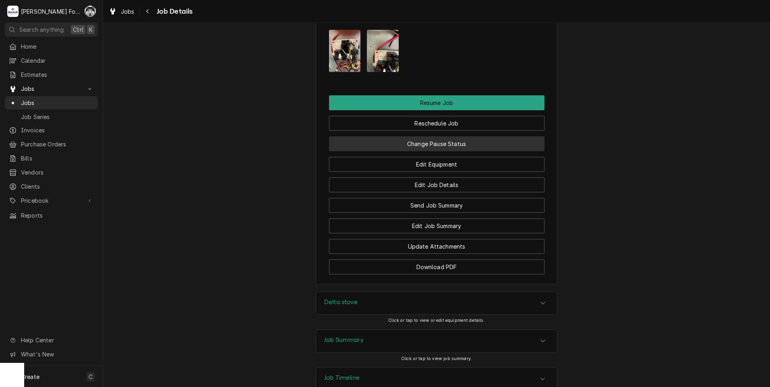
click at [426, 137] on button "Change Pause Status" at bounding box center [436, 144] width 215 height 15
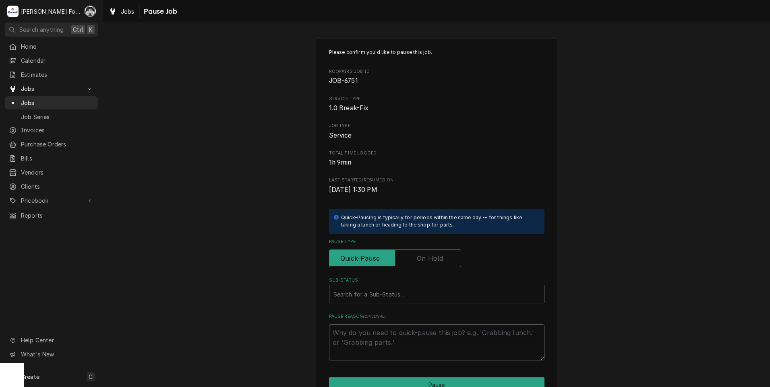
click at [420, 259] on label "Pause Type" at bounding box center [395, 259] width 132 height 18
click at [420, 259] on input "Pause Type" at bounding box center [395, 259] width 125 height 18
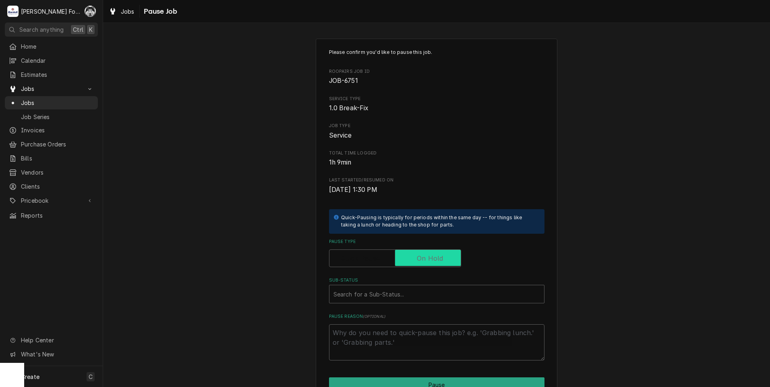
checkbox input "true"
click at [408, 297] on div "Sub-Status" at bounding box center [436, 294] width 207 height 14
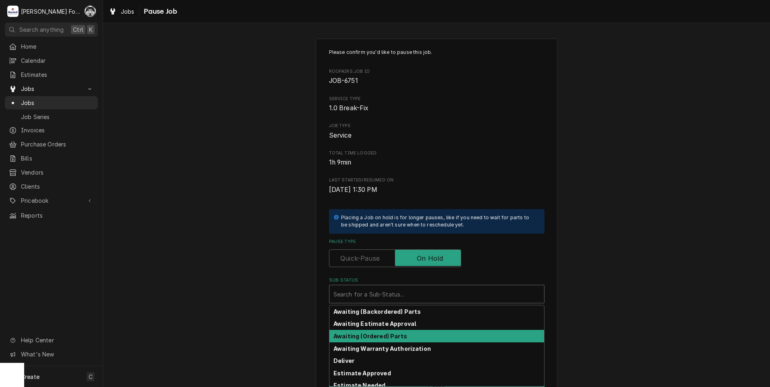
click at [390, 337] on strong "Awaiting (Ordered) Parts" at bounding box center [370, 336] width 74 height 7
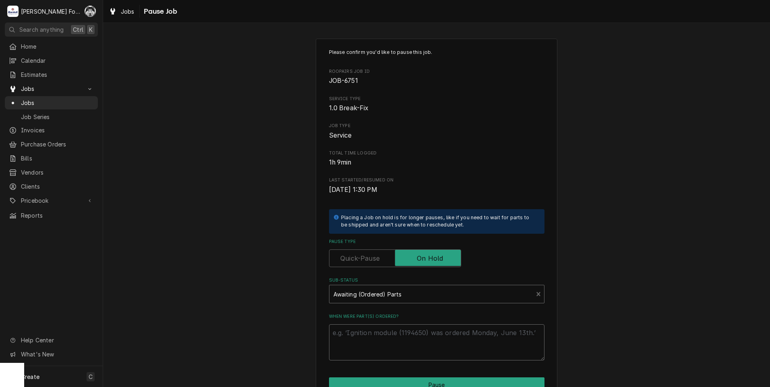
click at [384, 335] on textarea "When were part(s) ordered?" at bounding box center [436, 343] width 215 height 36
paste textarea "[DATE]"
type textarea "x"
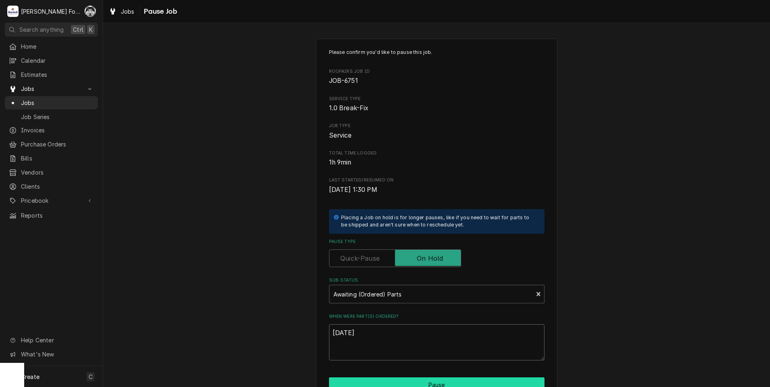
type textarea "[DATE]"
click at [394, 383] on button "Pause" at bounding box center [436, 385] width 215 height 15
type textarea "x"
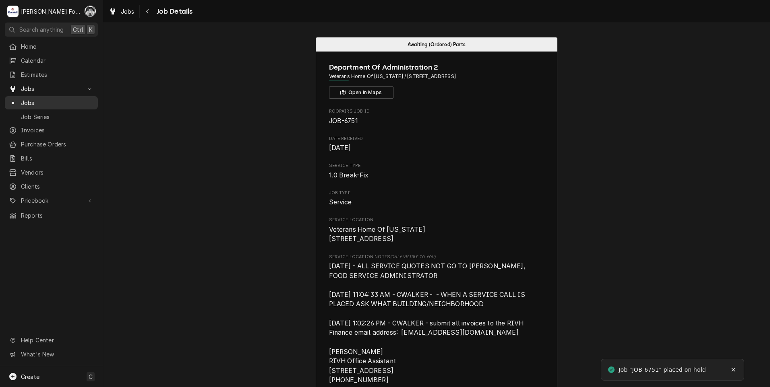
click at [12, 99] on div "Dynamic Content Wrapper" at bounding box center [13, 103] width 8 height 8
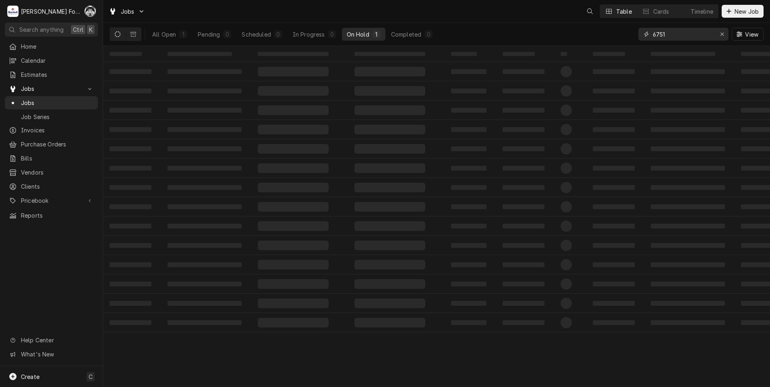
drag, startPoint x: 668, startPoint y: 34, endPoint x: 627, endPoint y: 39, distance: 41.0
click at [627, 39] on div "All Open 1 Pending 0 Scheduled 0 In Progress 0 On Hold 1 Completed 0 6751 View" at bounding box center [437, 34] width 654 height 23
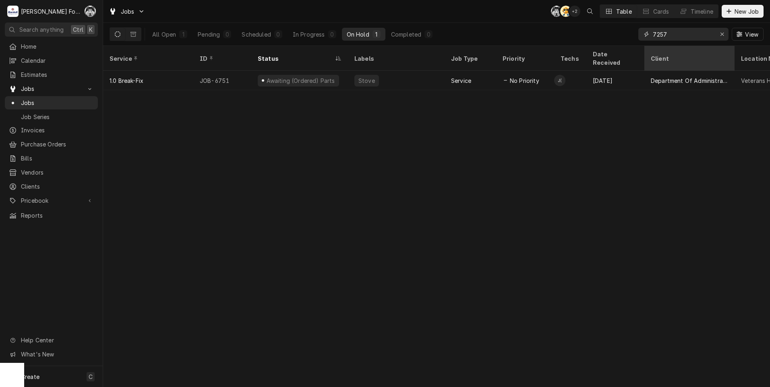
type input "7257"
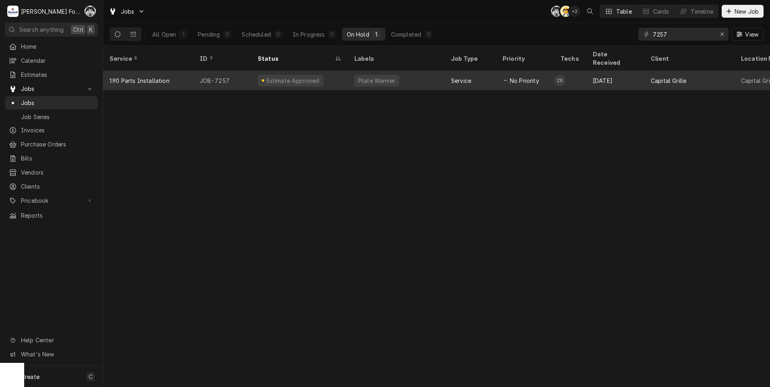
click at [489, 74] on div "Service" at bounding box center [471, 80] width 52 height 19
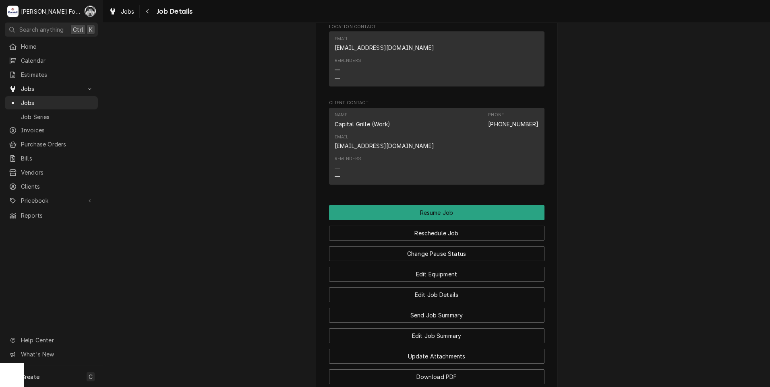
scroll to position [1144, 0]
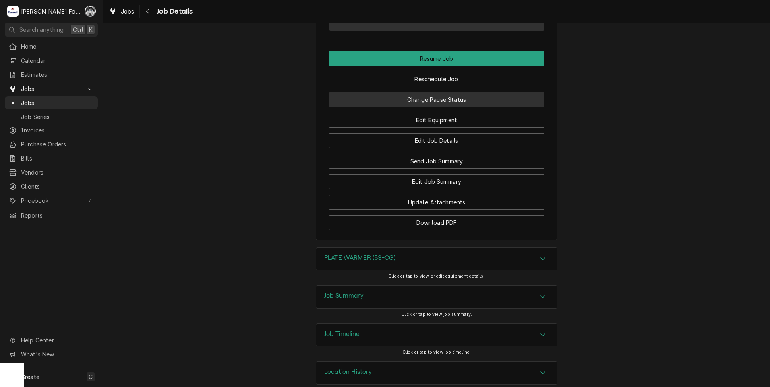
click at [410, 92] on button "Change Pause Status" at bounding box center [436, 99] width 215 height 15
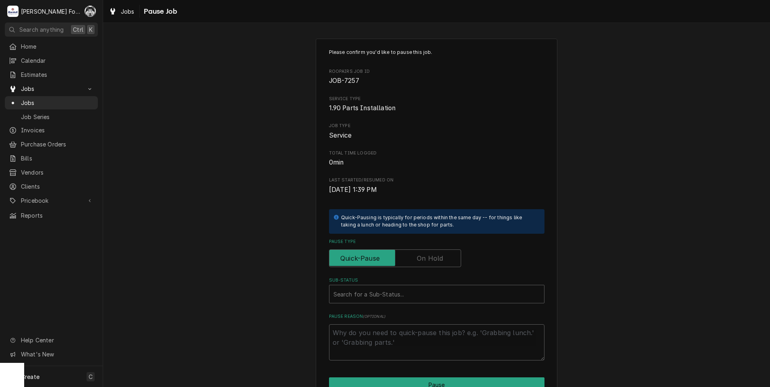
click at [423, 261] on label "Pause Type" at bounding box center [395, 259] width 132 height 18
click at [423, 261] on input "Pause Type" at bounding box center [395, 259] width 125 height 18
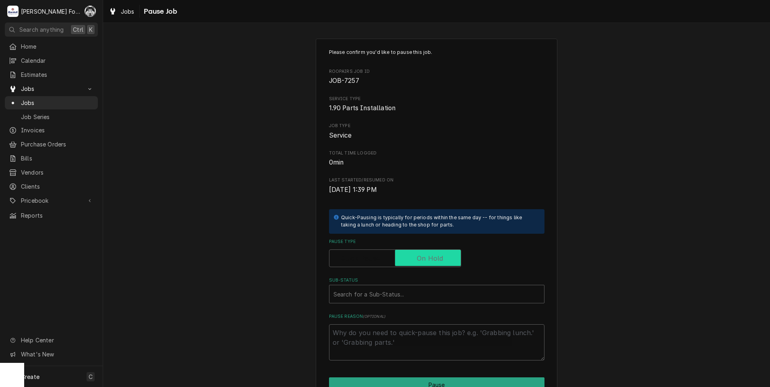
checkbox input "true"
click at [391, 293] on div "Sub-Status" at bounding box center [436, 294] width 207 height 14
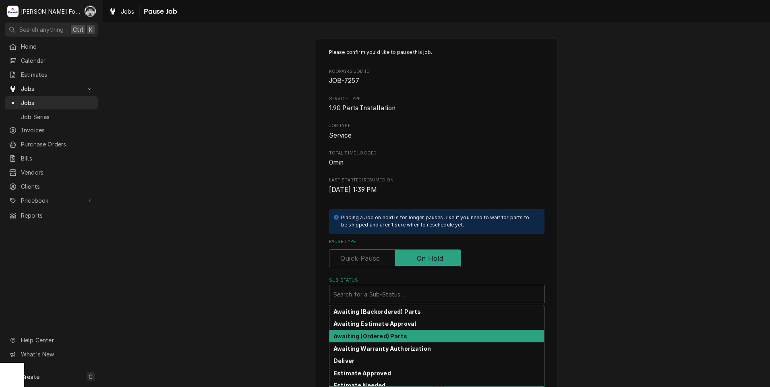
click at [383, 336] on strong "Awaiting (Ordered) Parts" at bounding box center [370, 336] width 74 height 7
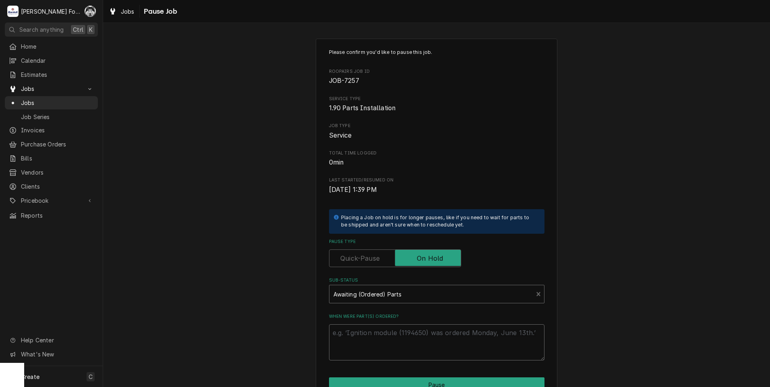
click at [374, 335] on textarea "When were part(s) ordered?" at bounding box center [436, 343] width 215 height 36
paste textarea "9/10/2025"
type textarea "x"
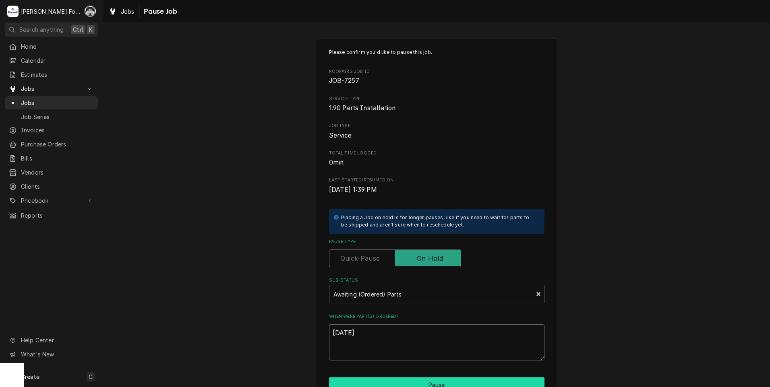
type textarea "9/10/2025"
click at [399, 384] on button "Pause" at bounding box center [436, 385] width 215 height 15
type textarea "x"
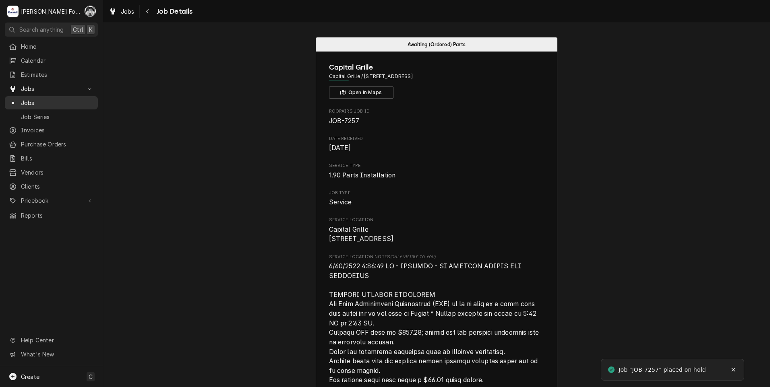
click at [27, 102] on span "Jobs" at bounding box center [57, 103] width 73 height 8
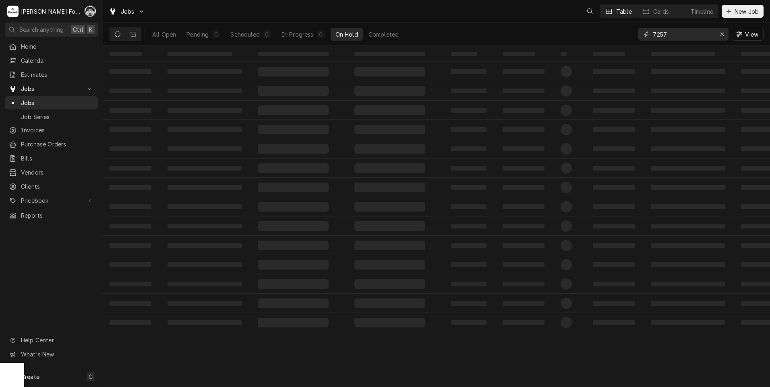
drag, startPoint x: 674, startPoint y: 33, endPoint x: 602, endPoint y: 46, distance: 72.8
click at [602, 46] on div "Jobs Table Cards Timeline New Job All Open Pending 0 Scheduled 0 In Progress 0 …" at bounding box center [436, 193] width 667 height 387
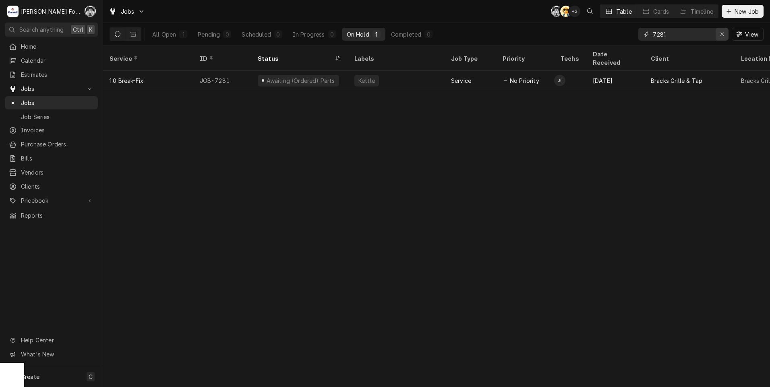
type input "7281"
click at [724, 34] on icon "Erase input" at bounding box center [722, 34] width 4 height 6
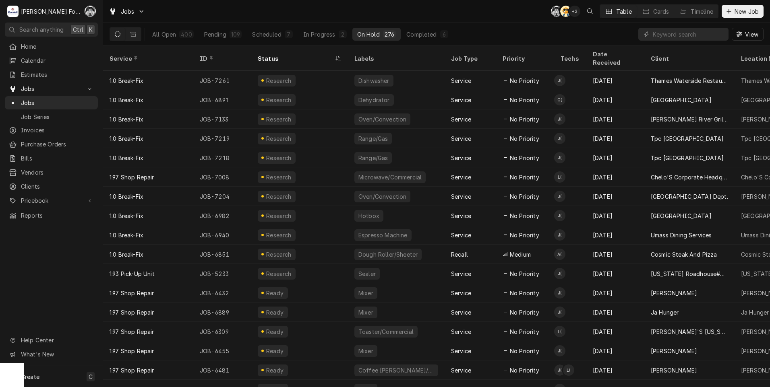
click at [501, 6] on div "Jobs C( AT + 2 Table Cards Timeline New Job" at bounding box center [436, 11] width 667 height 23
